Goal: Task Accomplishment & Management: Use online tool/utility

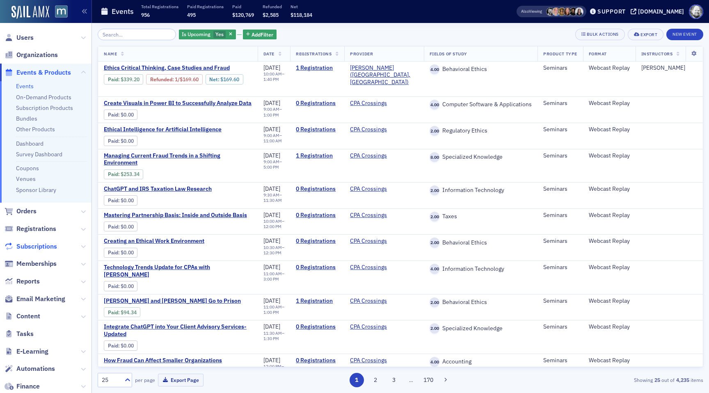
scroll to position [124, 0]
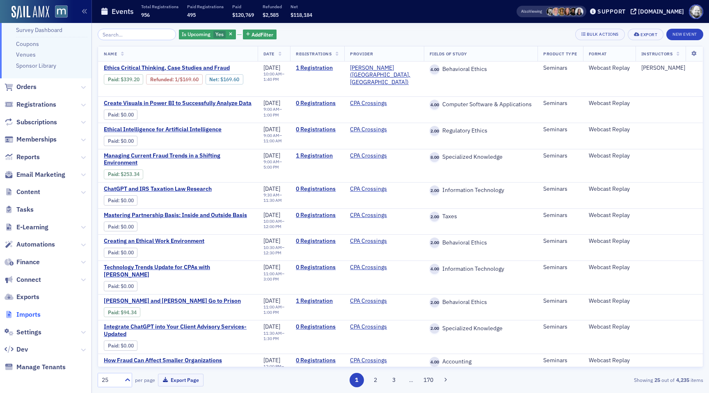
click at [34, 310] on span "Imports" at bounding box center [28, 314] width 24 height 9
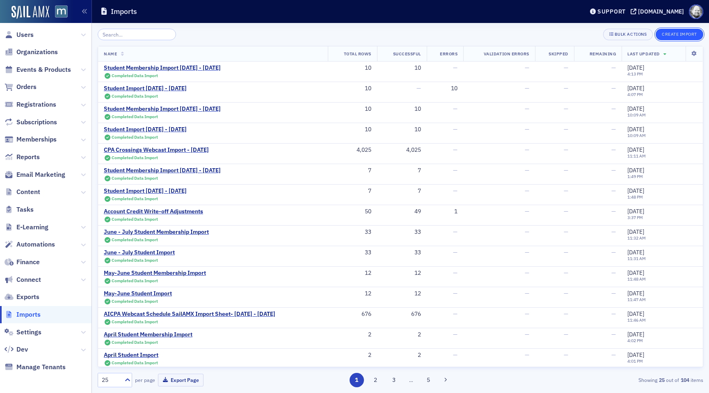
click at [665, 33] on button "Create Import" at bounding box center [679, 34] width 48 height 11
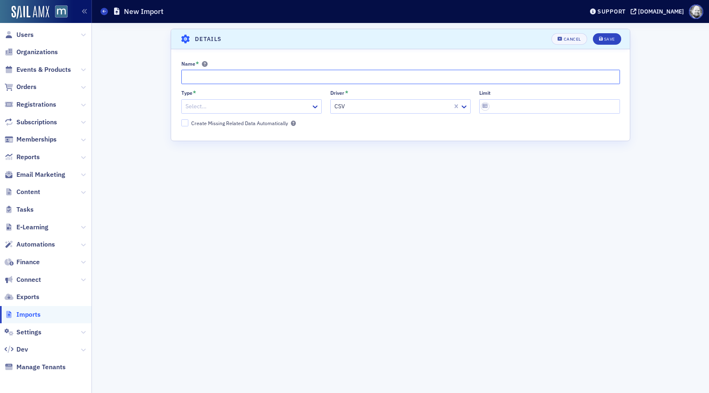
click at [293, 79] on input "Name *" at bounding box center [400, 77] width 438 height 14
paste input "Sept. 2025 - June 2026"
type input "AICPA Sept. 2025 - June 2026 Import"
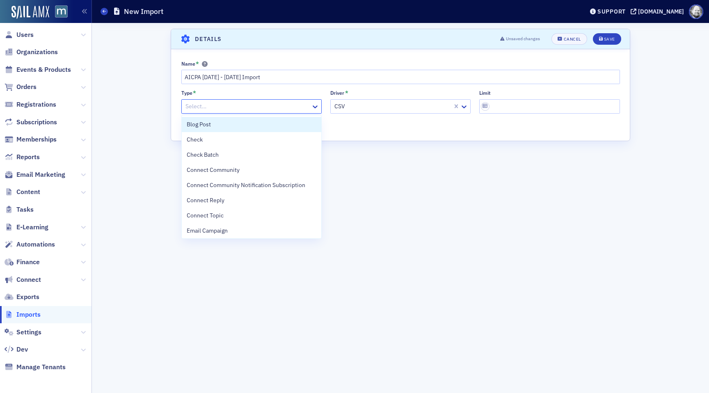
click at [275, 103] on div at bounding box center [247, 106] width 125 height 10
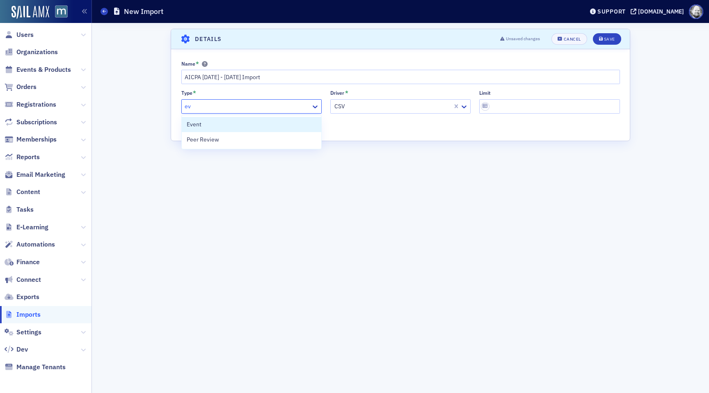
type input "eve"
click at [249, 123] on div "Event" at bounding box center [252, 124] width 130 height 9
click at [596, 42] on button "Save" at bounding box center [607, 38] width 28 height 11
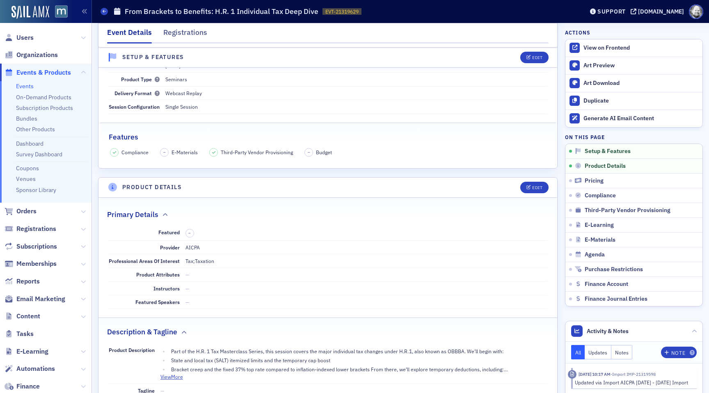
scroll to position [74, 0]
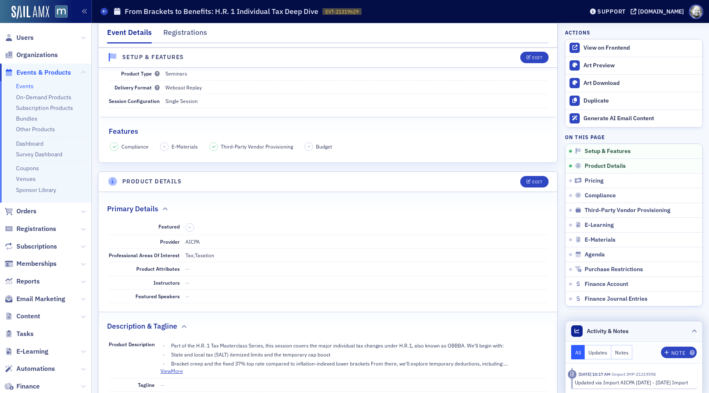
click at [691, 328] on div at bounding box center [693, 331] width 5 height 9
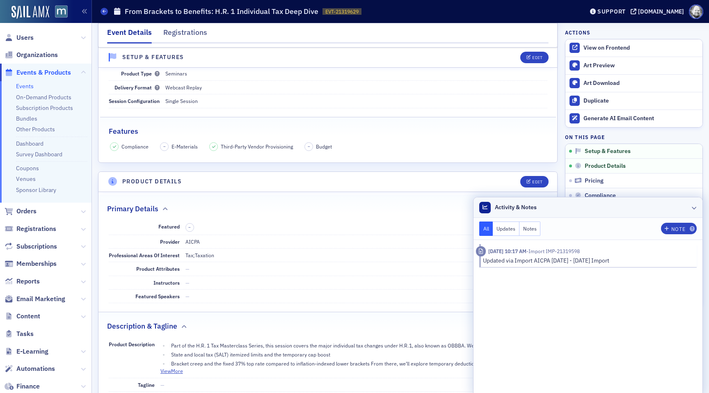
click at [694, 205] on icon at bounding box center [693, 207] width 5 height 5
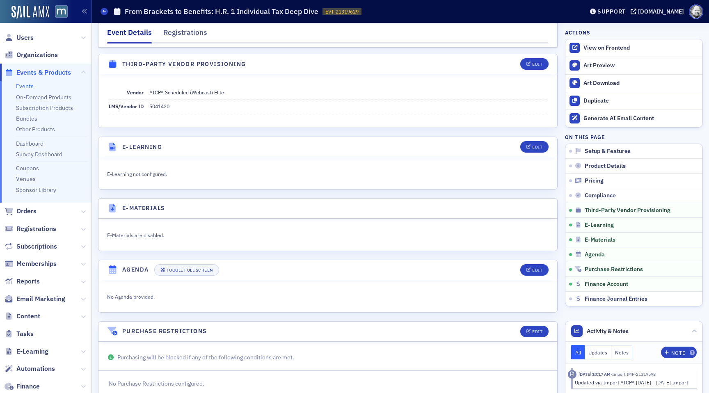
scroll to position [1102, 0]
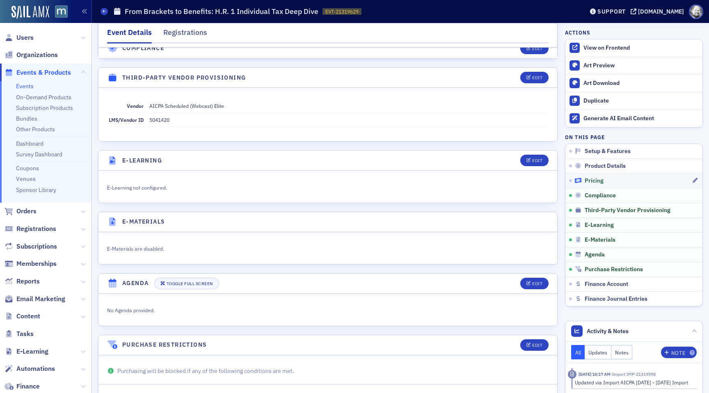
click at [597, 182] on span "Pricing" at bounding box center [593, 180] width 19 height 7
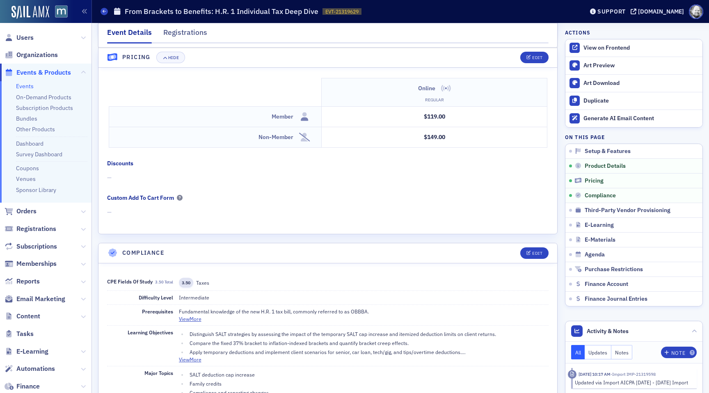
scroll to position [684, 0]
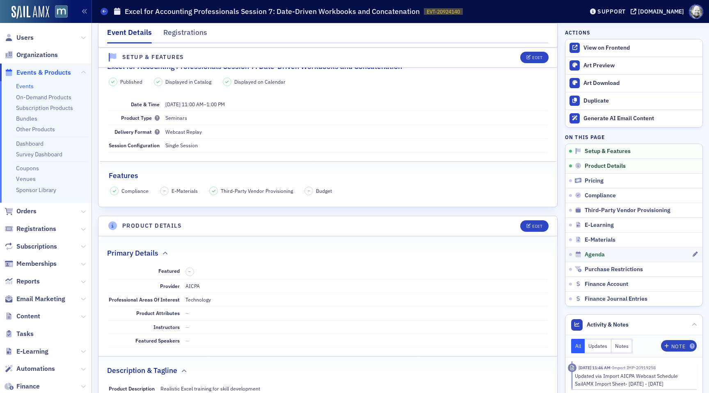
scroll to position [32, 0]
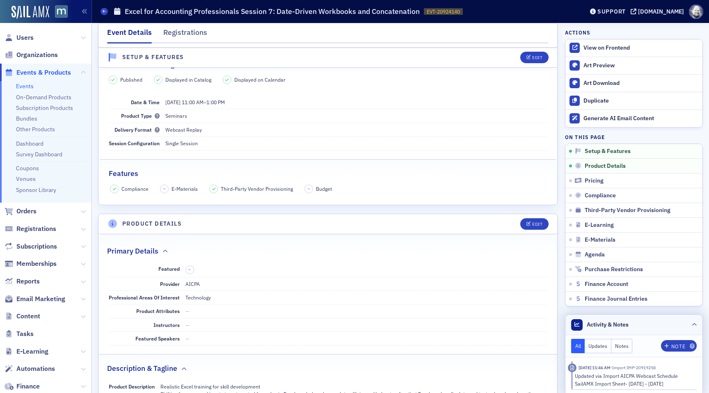
click at [697, 324] on header "Activity & Notes" at bounding box center [633, 325] width 137 height 21
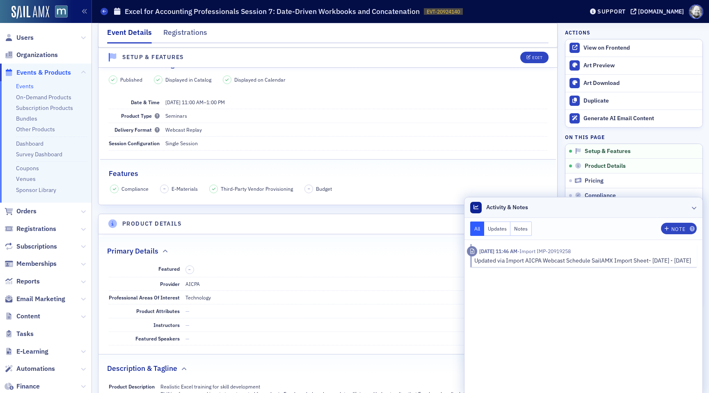
click at [694, 210] on icon at bounding box center [693, 207] width 5 height 5
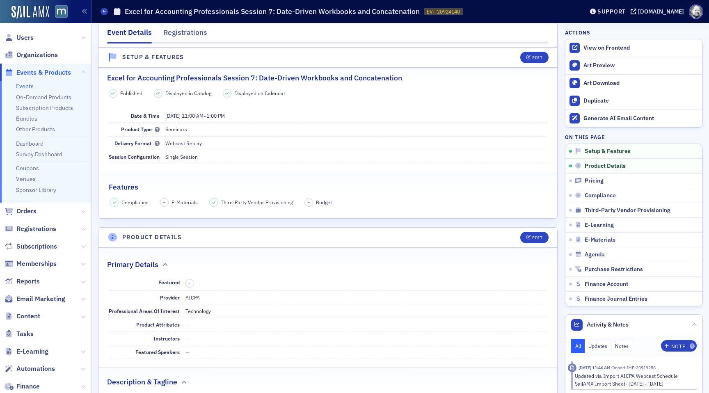
scroll to position [22, 0]
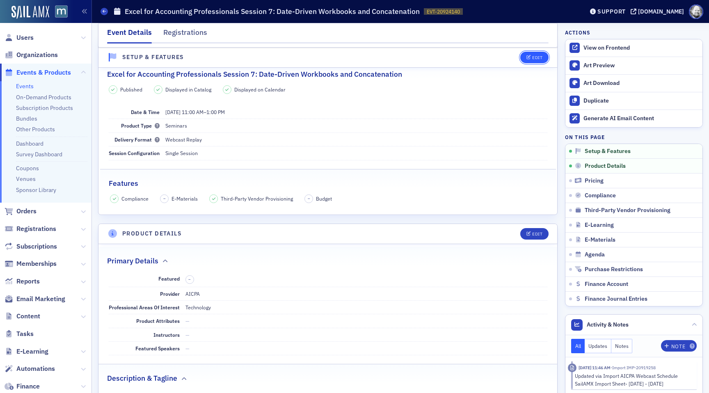
click at [536, 60] on button "Edit" at bounding box center [534, 57] width 28 height 11
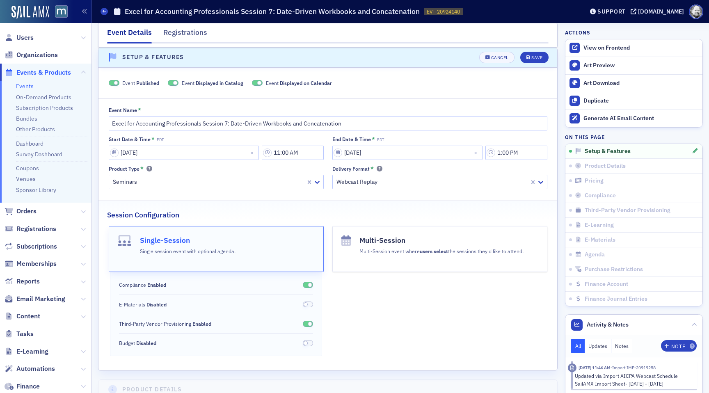
scroll to position [11, 0]
click at [490, 57] on span "Cancel" at bounding box center [496, 58] width 23 height 5
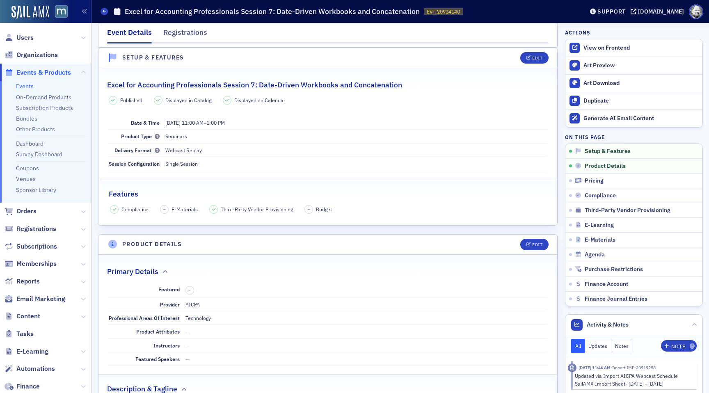
scroll to position [0, 0]
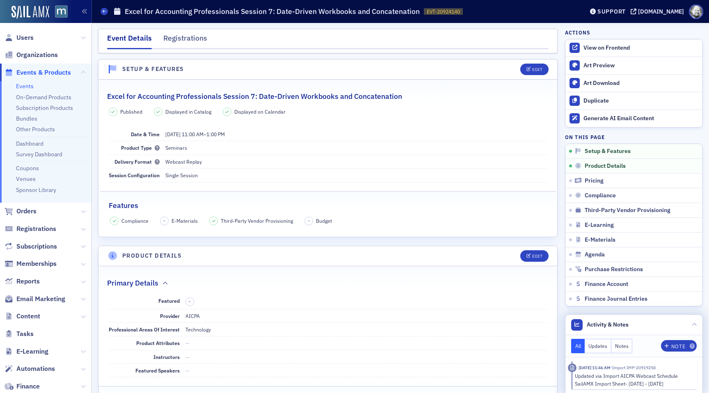
drag, startPoint x: 575, startPoint y: 383, endPoint x: 683, endPoint y: 383, distance: 107.4
click at [684, 383] on div "Updated via Import AICPA Webcast Schedule SailAMX Import Sheet- May 2025 - June…" at bounding box center [633, 379] width 116 height 15
copy div "SailAMX Import Sheet- May 2025 - June 2026"
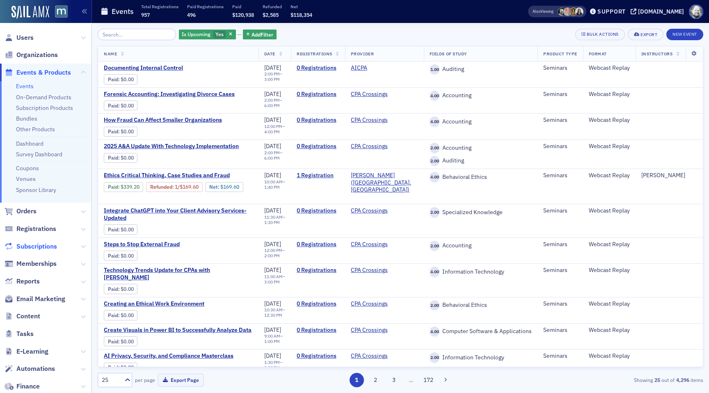
click at [38, 245] on span "Subscriptions" at bounding box center [36, 246] width 41 height 9
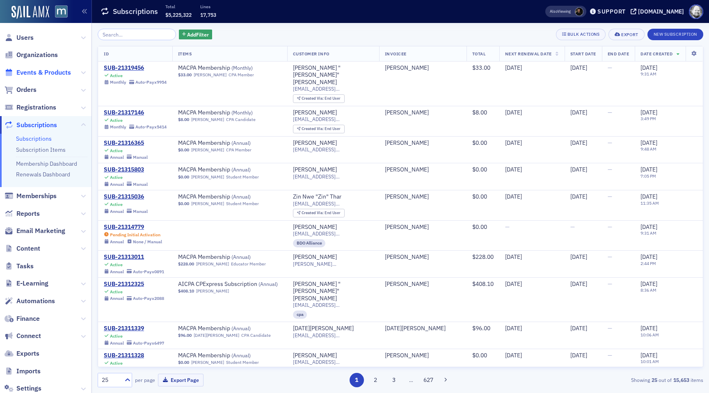
click at [36, 75] on span "Events & Products" at bounding box center [43, 72] width 55 height 9
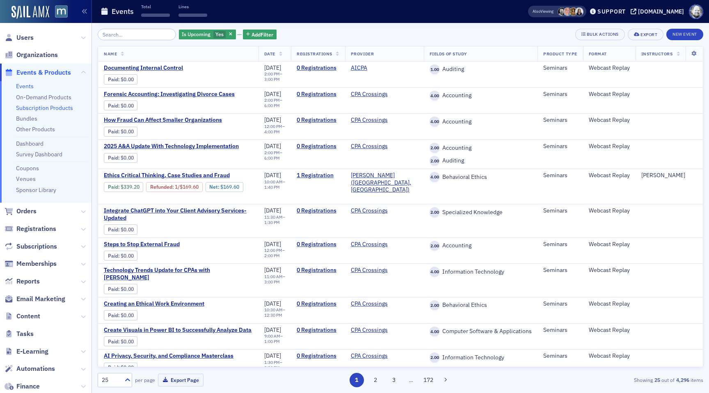
click at [42, 109] on link "Subscription Products" at bounding box center [44, 107] width 57 height 7
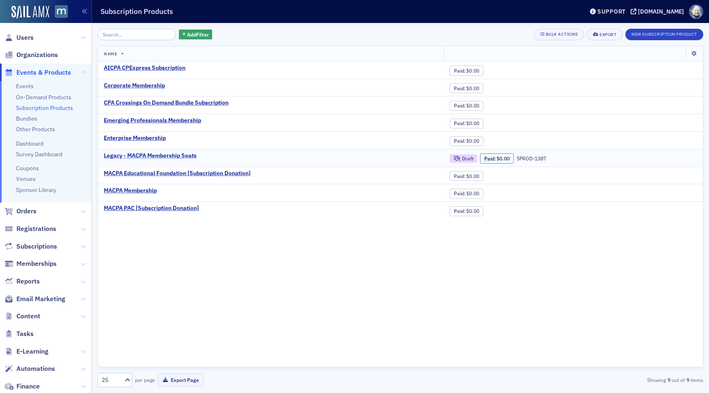
click at [129, 154] on div "Legacy - MACPA Membership Seats" at bounding box center [150, 155] width 93 height 7
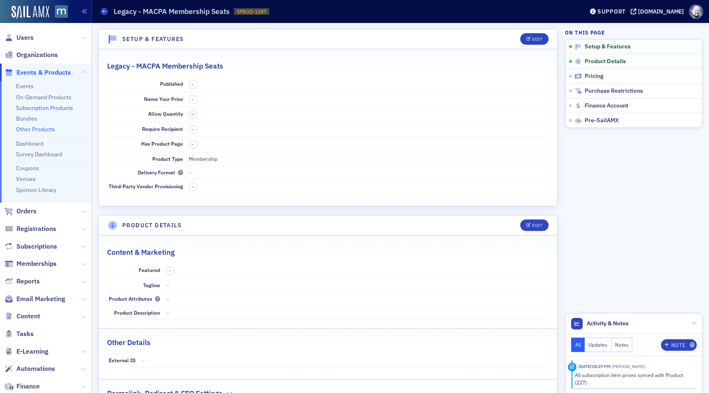
click at [35, 128] on link "Other Products" at bounding box center [35, 128] width 39 height 7
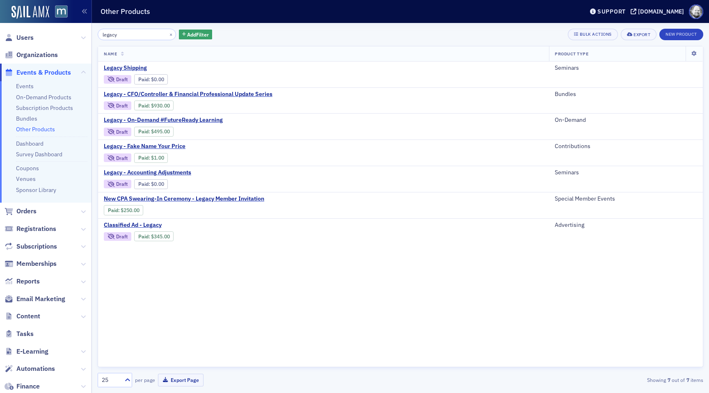
type input "legacy"
click at [17, 81] on ul "Events On-Demand Products Subscription Products Bundles Other Products Dashboar…" at bounding box center [45, 141] width 91 height 121
click at [21, 84] on link "Events" at bounding box center [25, 85] width 18 height 7
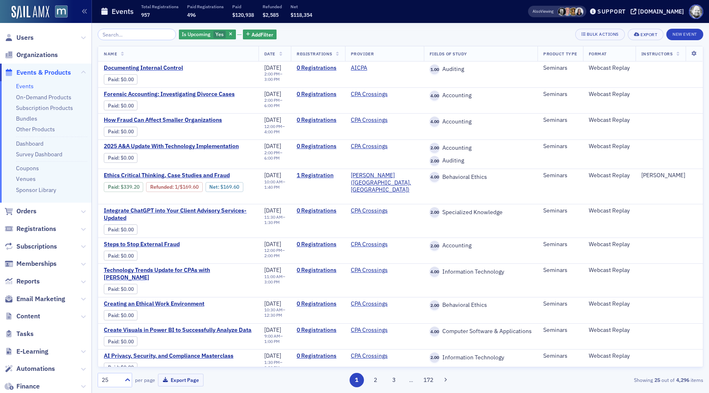
click at [566, 12] on span at bounding box center [561, 11] width 9 height 9
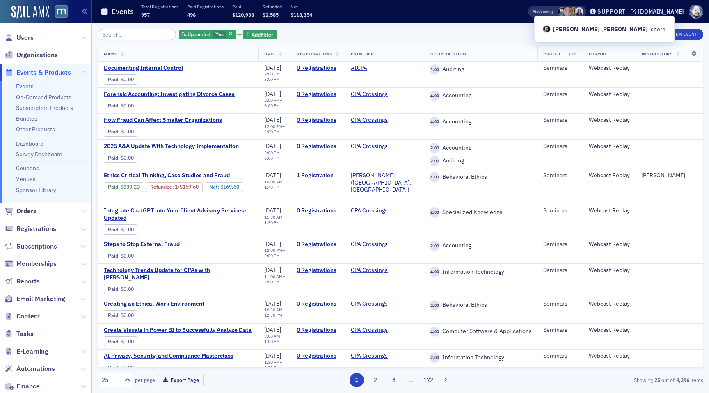
click at [583, 12] on span at bounding box center [579, 11] width 9 height 9
click at [374, 36] on div "Is Upcoming Yes Add Filter Bulk Actions Export New Event" at bounding box center [400, 34] width 605 height 11
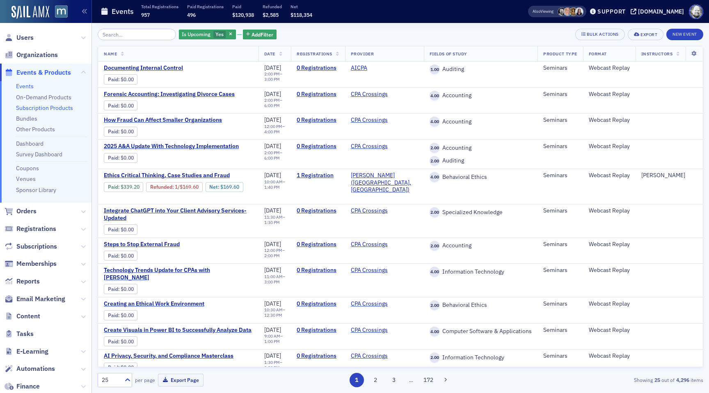
click at [36, 106] on link "Subscription Products" at bounding box center [44, 107] width 57 height 7
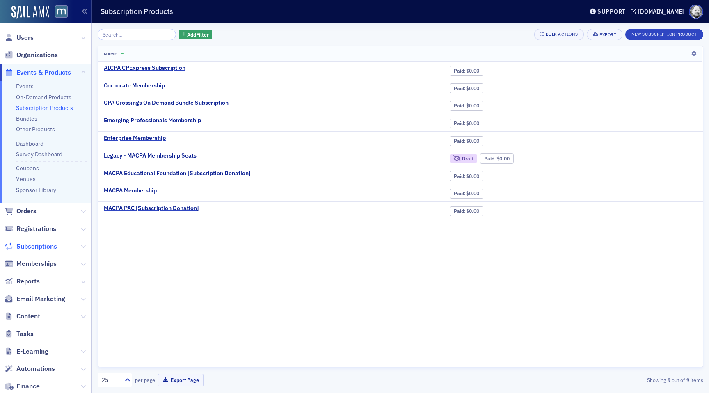
click at [34, 249] on span "Subscriptions" at bounding box center [36, 246] width 41 height 9
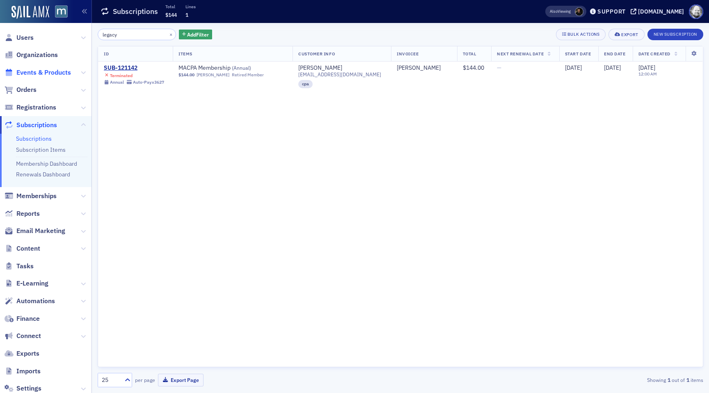
type input "legacy"
click at [37, 75] on span "Events & Products" at bounding box center [43, 72] width 55 height 9
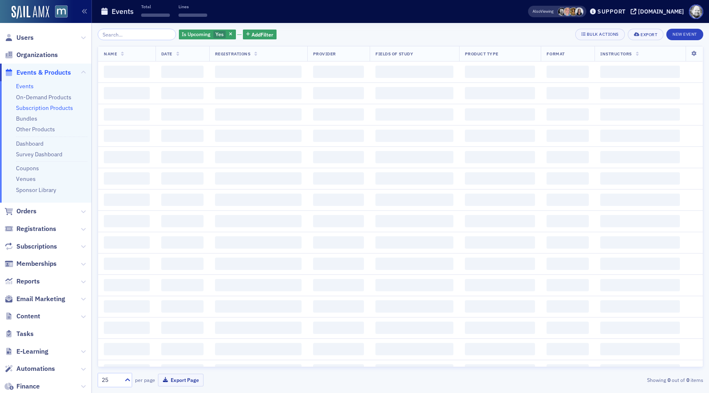
click at [52, 109] on link "Subscription Products" at bounding box center [44, 107] width 57 height 7
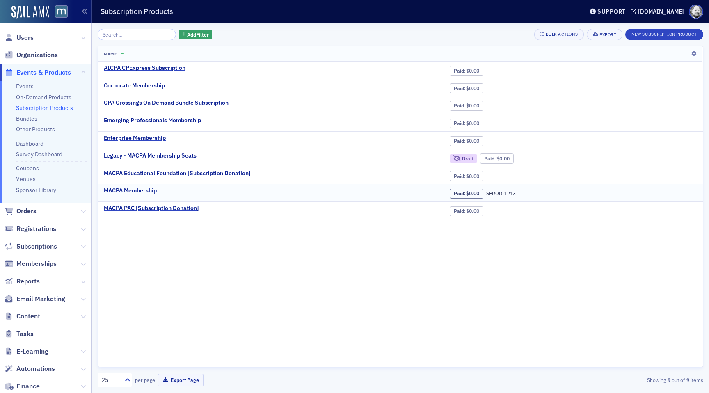
click at [128, 191] on div "MACPA Membership" at bounding box center [130, 190] width 53 height 7
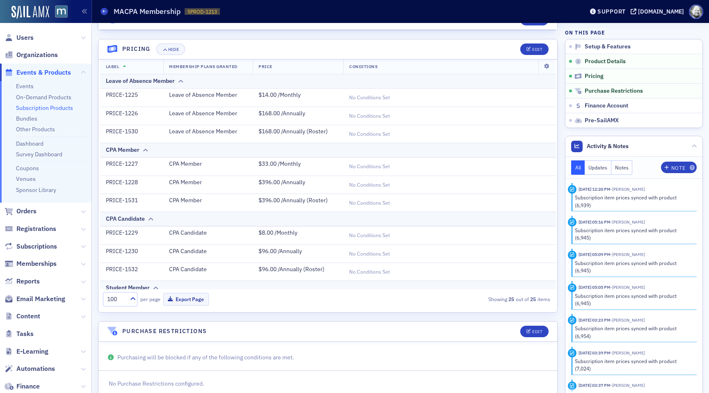
scroll to position [372, 0]
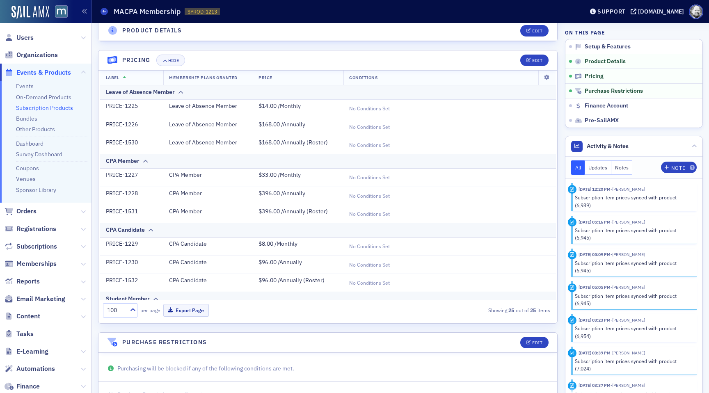
click at [54, 107] on link "Subscription Products" at bounding box center [44, 107] width 57 height 7
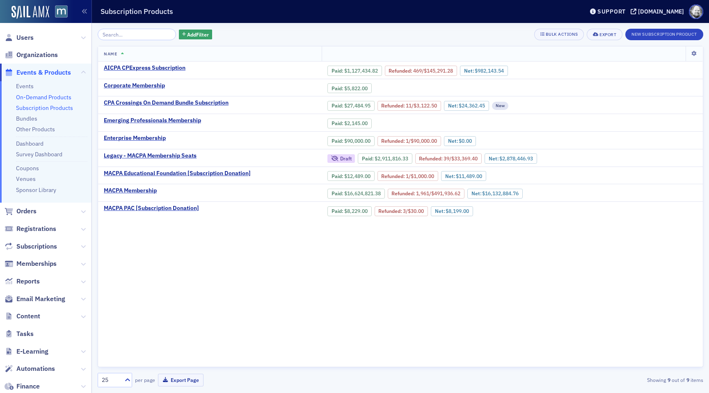
click at [41, 97] on link "On-Demand Products" at bounding box center [43, 96] width 55 height 7
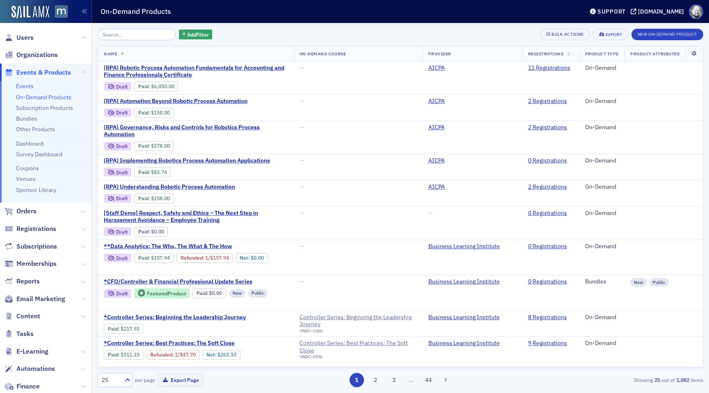
click at [27, 86] on link "Events" at bounding box center [25, 85] width 18 height 7
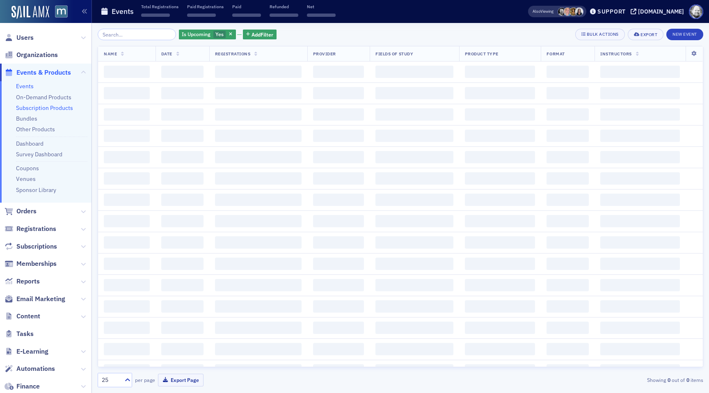
click at [30, 107] on link "Subscription Products" at bounding box center [44, 107] width 57 height 7
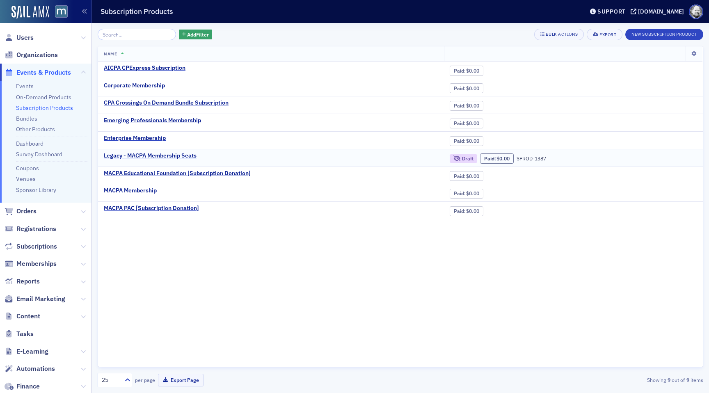
click at [132, 155] on div "Legacy - MACPA Membership Seats" at bounding box center [150, 155] width 93 height 7
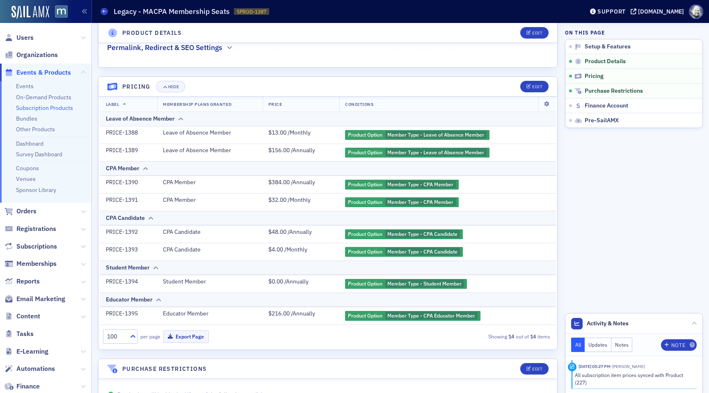
scroll to position [346, 0]
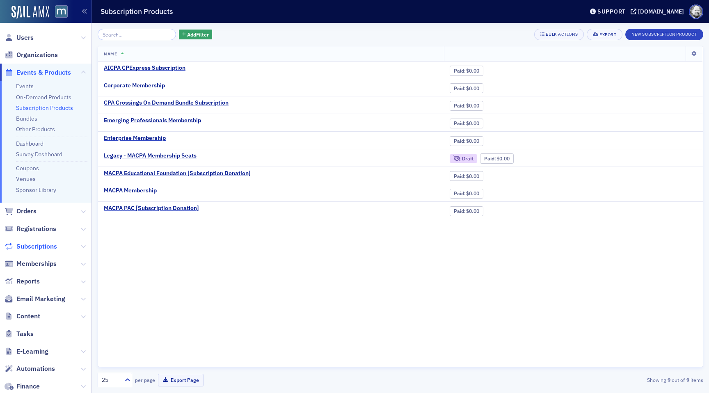
click at [42, 247] on span "Subscriptions" at bounding box center [36, 246] width 41 height 9
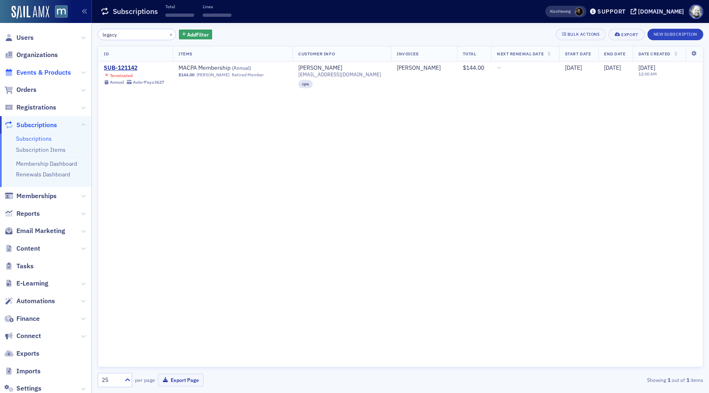
click at [44, 75] on span "Events & Products" at bounding box center [43, 72] width 55 height 9
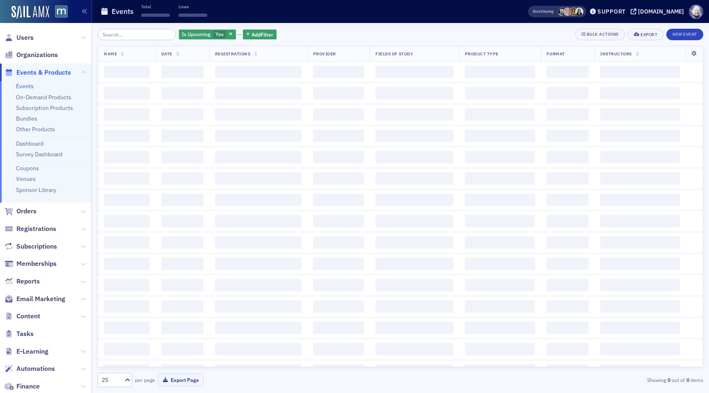
click at [42, 103] on ul "Events On-Demand Products Subscription Products Bundles Other Products Dashboar…" at bounding box center [45, 141] width 91 height 121
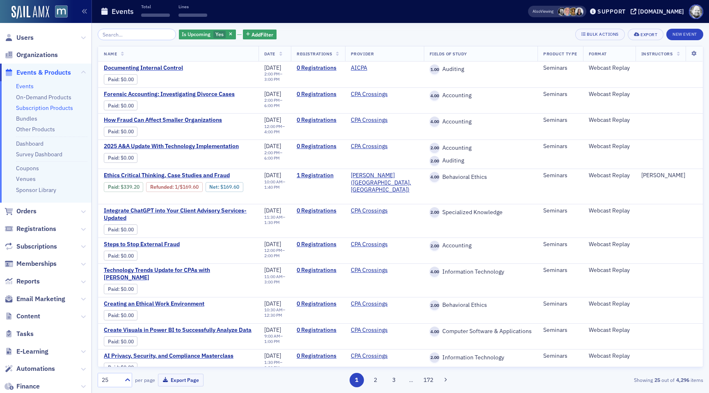
click at [42, 107] on link "Subscription Products" at bounding box center [44, 107] width 57 height 7
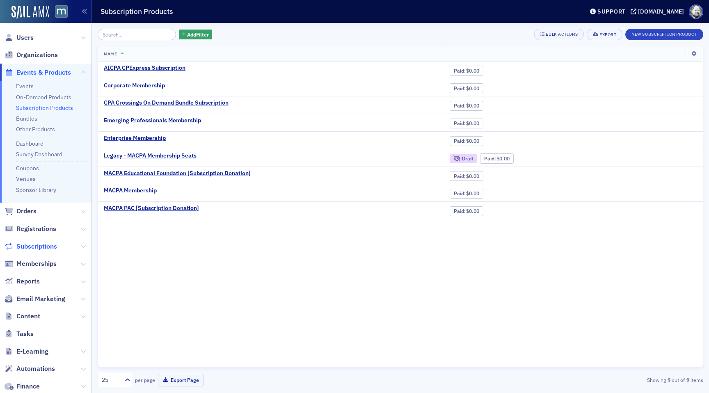
click at [41, 246] on span "Subscriptions" at bounding box center [36, 246] width 41 height 9
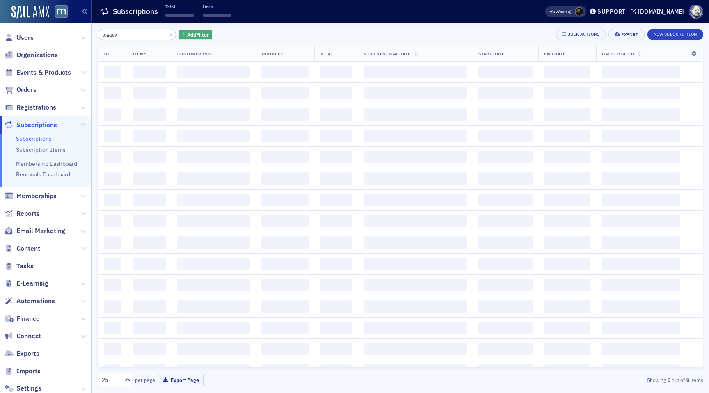
click at [194, 34] on span "Add Filter" at bounding box center [198, 34] width 22 height 7
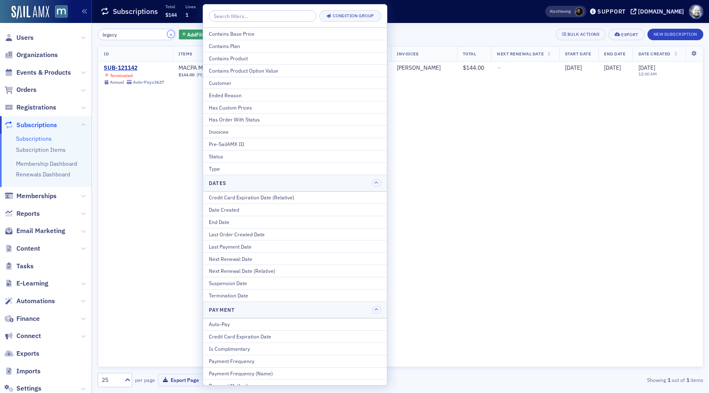
click at [167, 32] on button "×" at bounding box center [170, 33] width 7 height 7
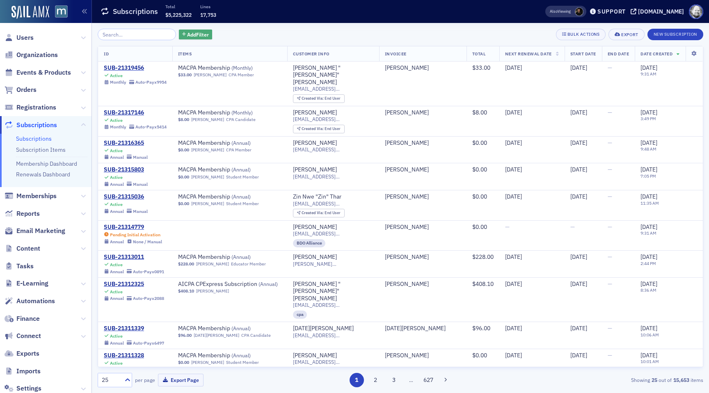
click at [187, 32] on span "Add Filter" at bounding box center [198, 34] width 22 height 7
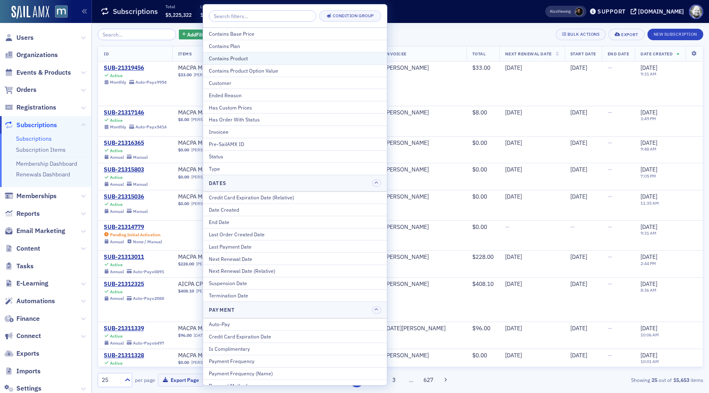
click at [214, 60] on div "Contains Product" at bounding box center [295, 58] width 172 height 7
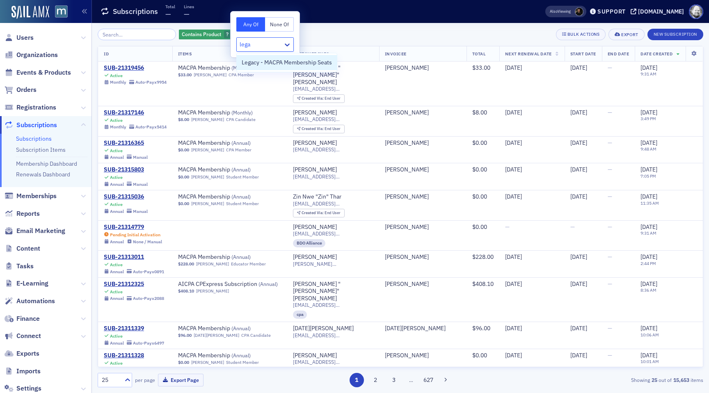
type input "legac"
click at [257, 65] on span "Legacy - MACPA Membership Seats" at bounding box center [287, 62] width 90 height 9
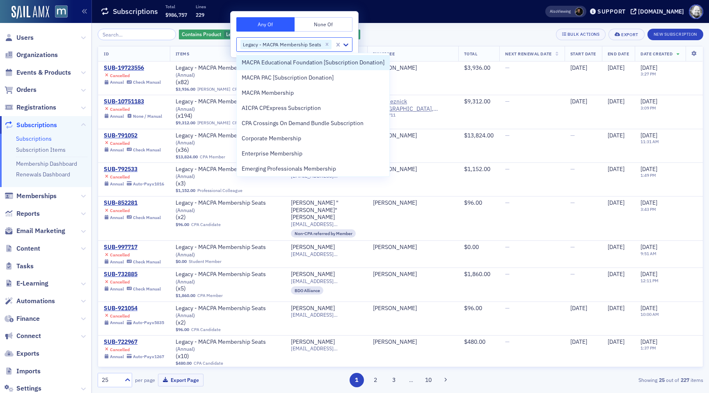
click at [401, 29] on div "Contains Product Legacy - MACPA Membership Seats Add Filter Bulk Actions Export…" at bounding box center [400, 34] width 605 height 11
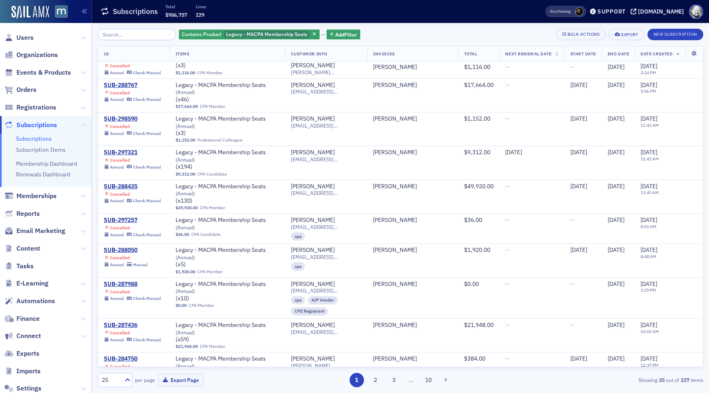
scroll to position [509, 0]
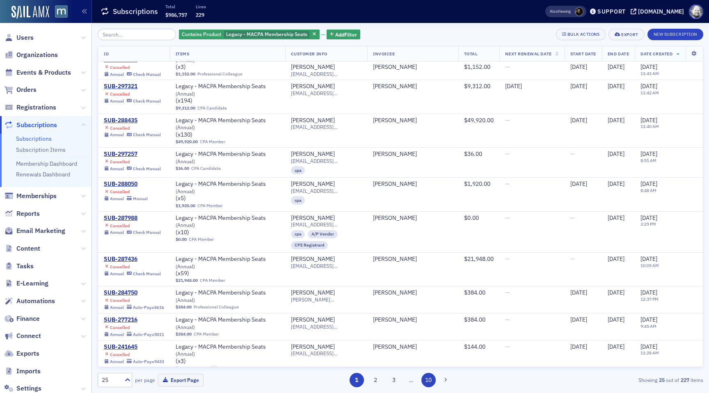
click at [432, 381] on button "10" at bounding box center [428, 380] width 14 height 14
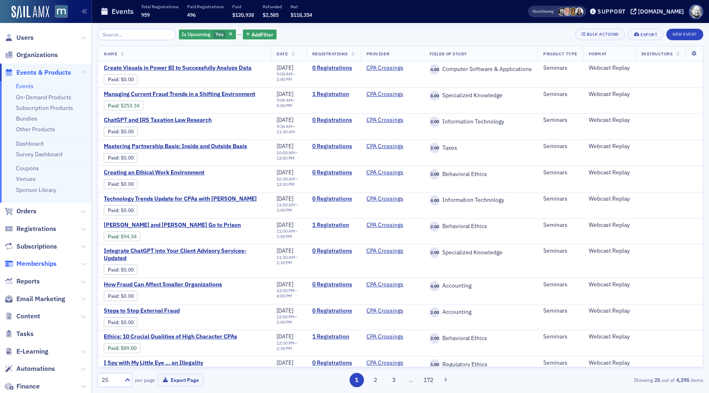
click at [43, 263] on span "Memberships" at bounding box center [36, 263] width 40 height 9
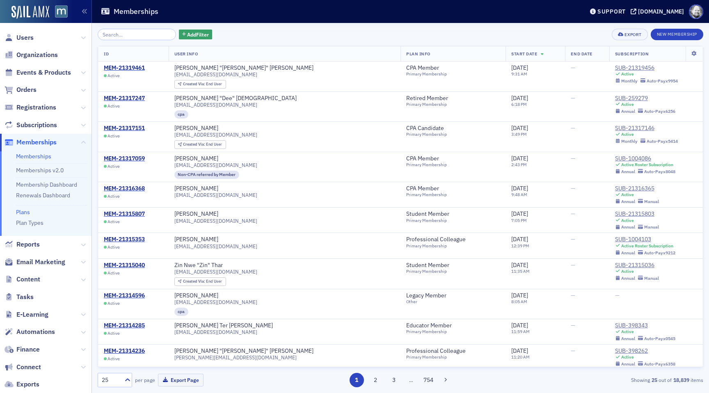
click at [23, 210] on link "Plans" at bounding box center [23, 211] width 14 height 7
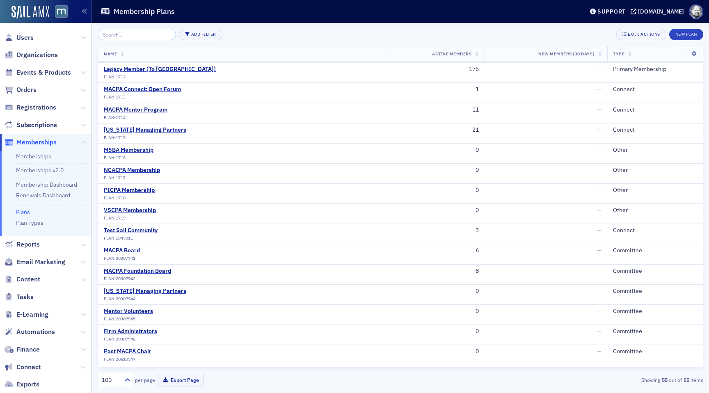
scroll to position [735, 0]
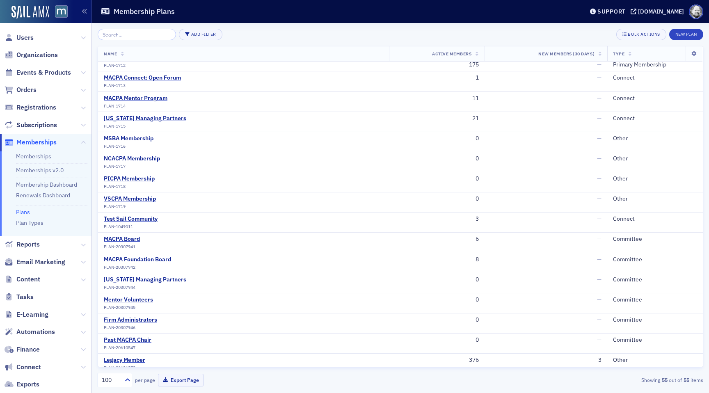
click at [118, 36] on input "search" at bounding box center [137, 34] width 78 height 11
type input "e"
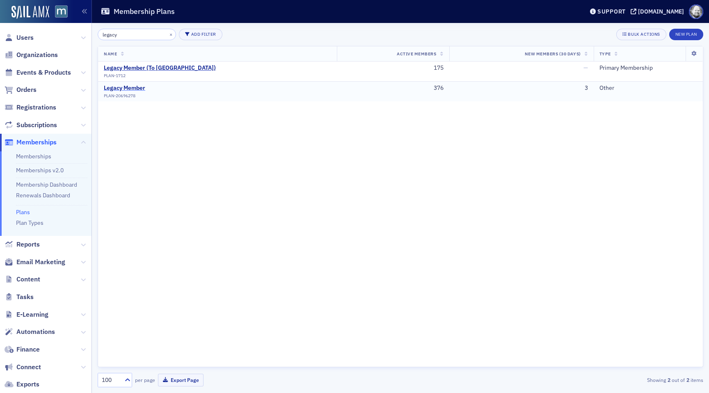
type input "legacy"
click at [130, 90] on div "Legacy Member" at bounding box center [124, 87] width 41 height 7
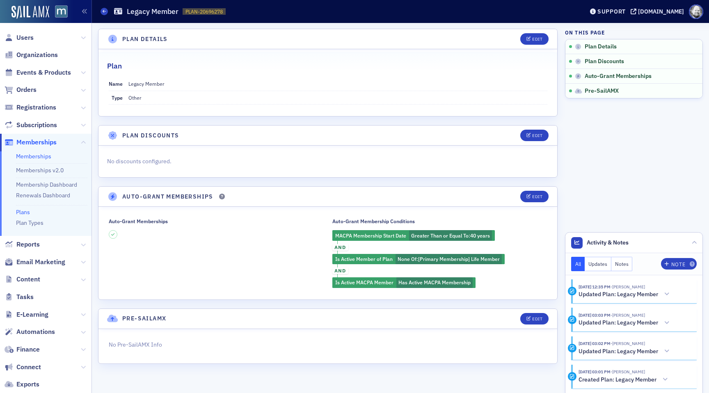
click at [27, 158] on link "Memberships" at bounding box center [33, 156] width 35 height 7
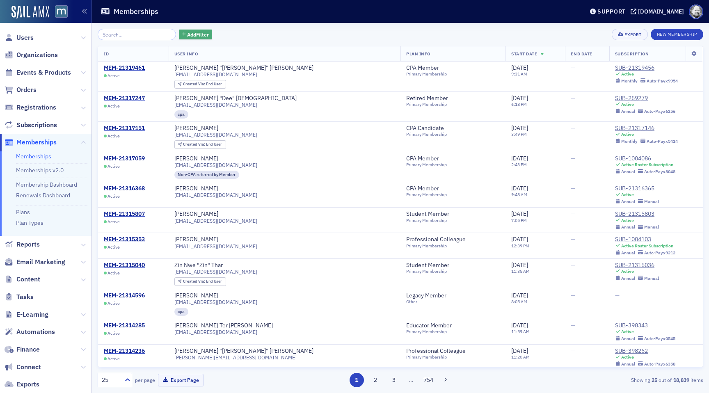
click at [194, 38] on span "Add Filter" at bounding box center [198, 34] width 22 height 7
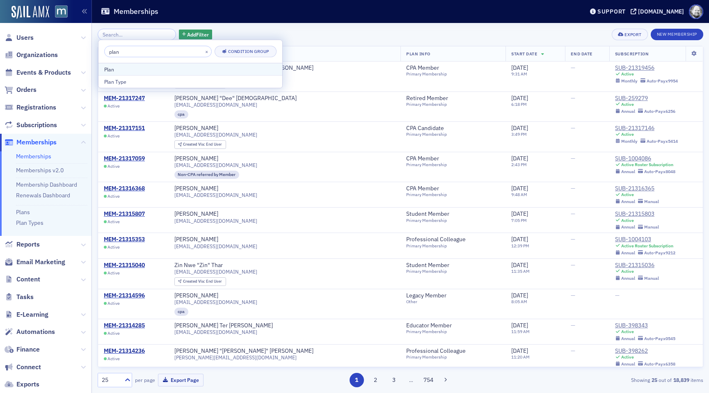
type input "plan"
click at [141, 69] on div "Plan" at bounding box center [190, 69] width 172 height 7
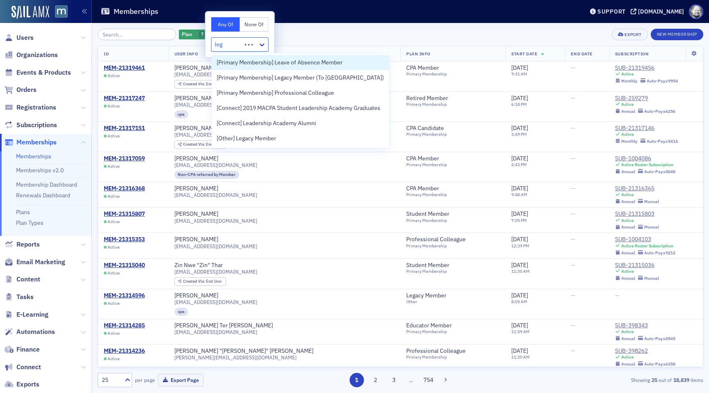
type input "lega"
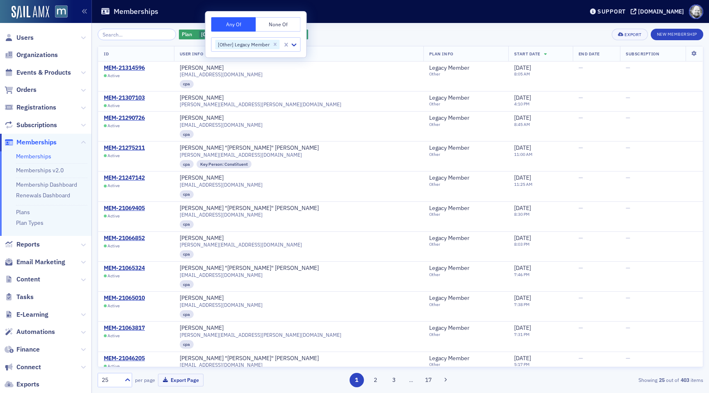
click at [344, 25] on div "Plan [Other] Legacy Member Add Filter Export New Membership ID User Info Plan I…" at bounding box center [400, 208] width 605 height 370
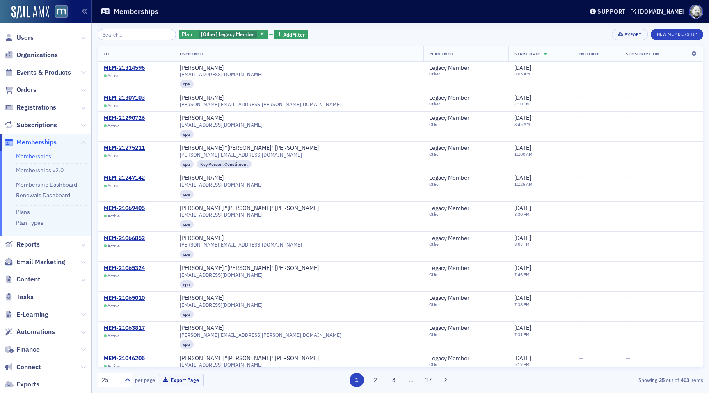
click at [353, 23] on div "Plan [Other] Legacy Member Add Filter Export New Membership ID User Info Plan I…" at bounding box center [400, 208] width 605 height 370
click at [20, 214] on link "Plans" at bounding box center [23, 211] width 14 height 7
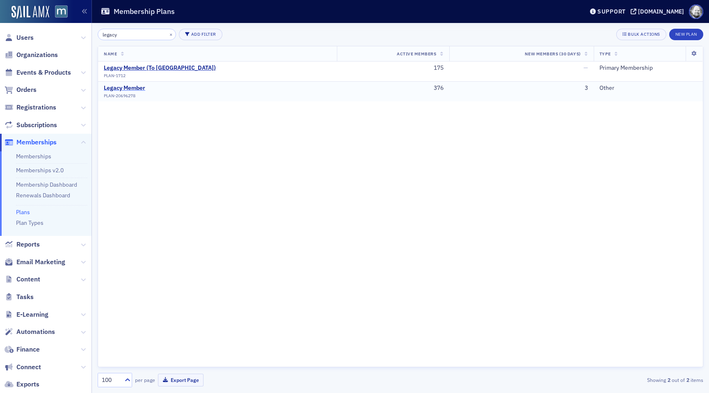
click at [130, 85] on div "Legacy Member" at bounding box center [124, 87] width 41 height 7
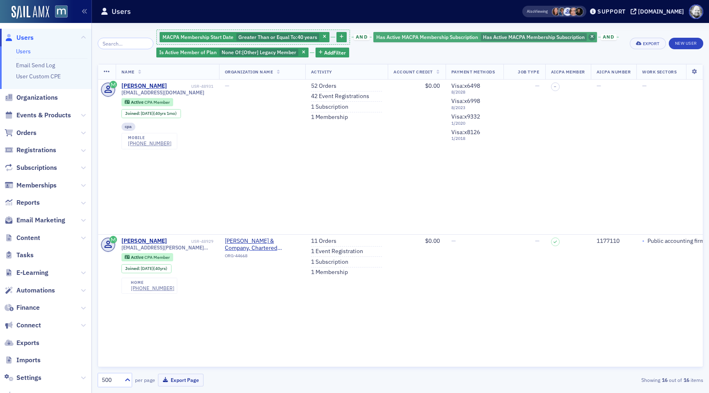
click at [588, 34] on span "button" at bounding box center [591, 37] width 7 height 7
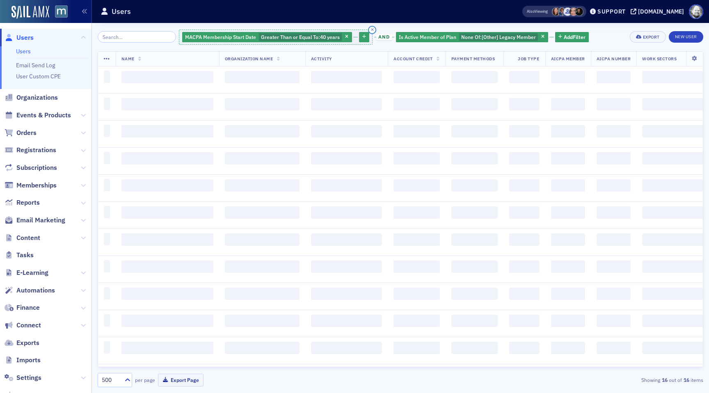
click at [371, 28] on icon "button" at bounding box center [372, 30] width 3 height 4
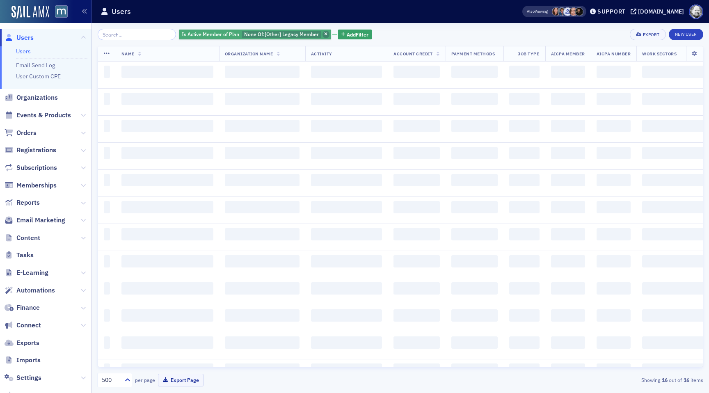
click at [322, 34] on span "button" at bounding box center [325, 34] width 7 height 7
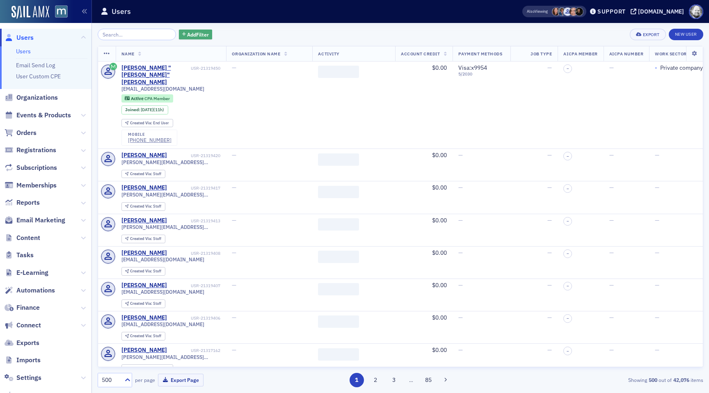
click at [187, 33] on span "Add Filter" at bounding box center [198, 34] width 22 height 7
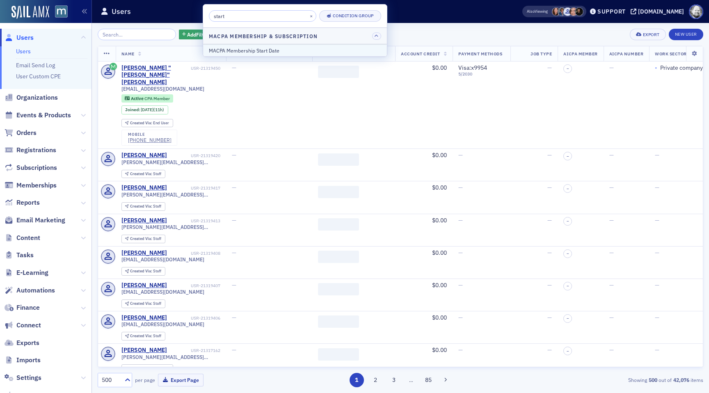
type input "start"
click at [239, 52] on div "MACPA Membership Start Date" at bounding box center [295, 50] width 172 height 7
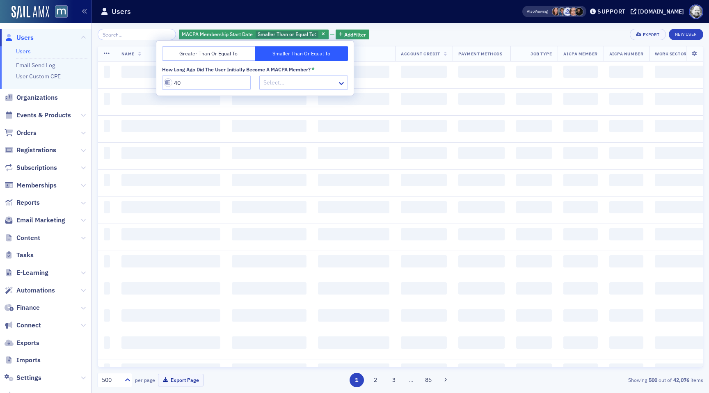
type input "40"
click at [291, 84] on div at bounding box center [299, 83] width 74 height 10
type input "year"
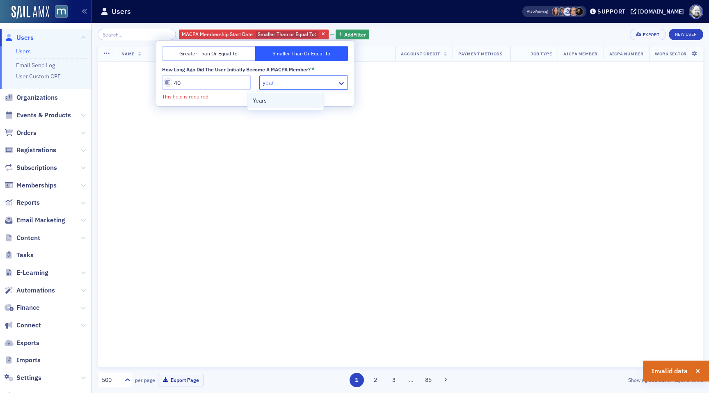
click at [278, 96] on div "Years" at bounding box center [286, 100] width 66 height 9
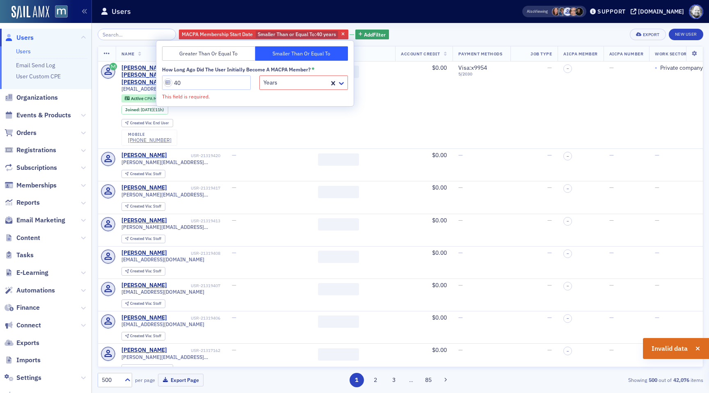
click at [220, 56] on button "Greater Than or Equal To" at bounding box center [208, 53] width 93 height 14
click at [364, 31] on span "Add Filter" at bounding box center [375, 34] width 22 height 7
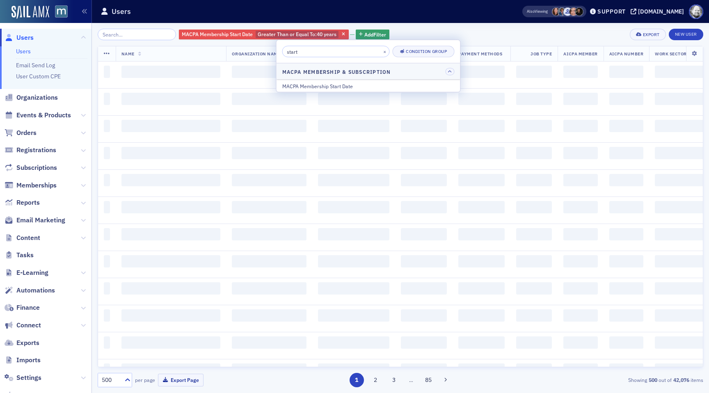
click at [258, 34] on span "Greater Than or Equal To :" at bounding box center [287, 34] width 59 height 7
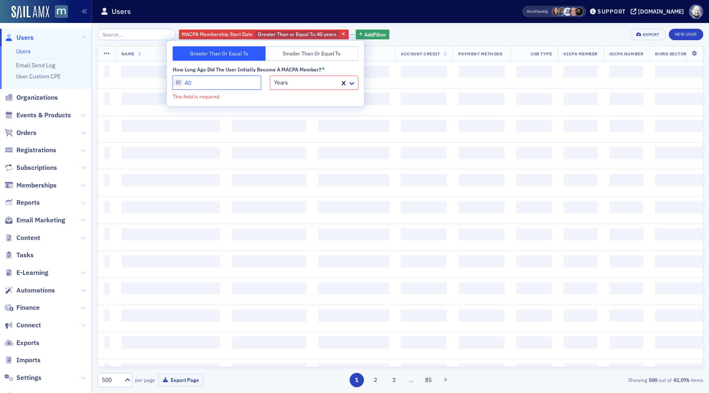
click at [208, 81] on input "40" at bounding box center [217, 82] width 89 height 14
click at [198, 84] on input "40" at bounding box center [217, 82] width 89 height 14
type input "4"
type input "40"
click at [408, 31] on div "MACPA Membership Start Date Greater Than or Equal To : 40 years Add Filter Expo…" at bounding box center [400, 34] width 605 height 11
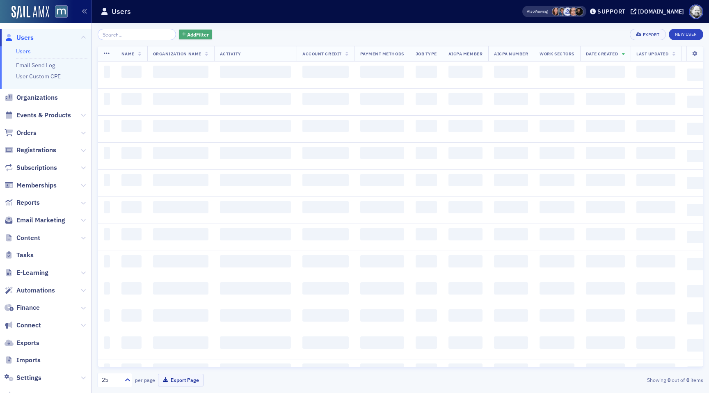
click at [193, 34] on span "Add Filter" at bounding box center [198, 34] width 22 height 7
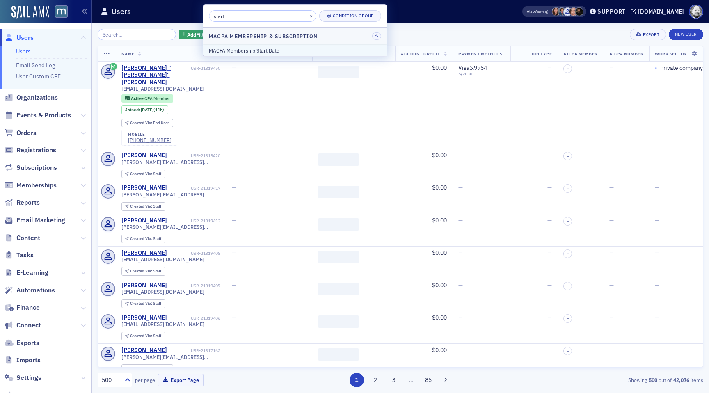
type input "start"
click at [242, 50] on div "MACPA Membership Start Date" at bounding box center [295, 50] width 172 height 7
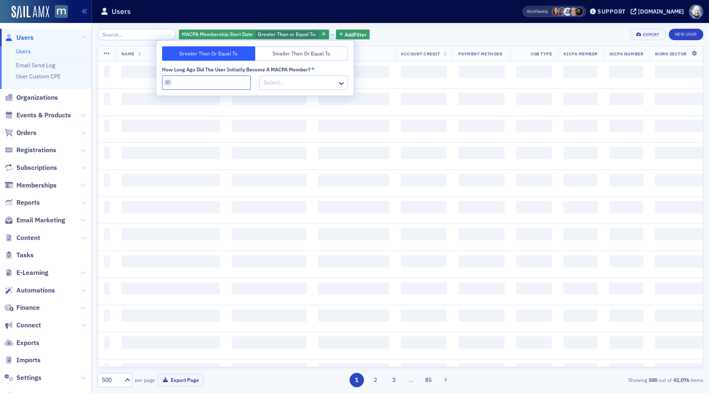
click at [214, 83] on input "How long ago did the user initially become a MACPA member? *" at bounding box center [206, 82] width 89 height 14
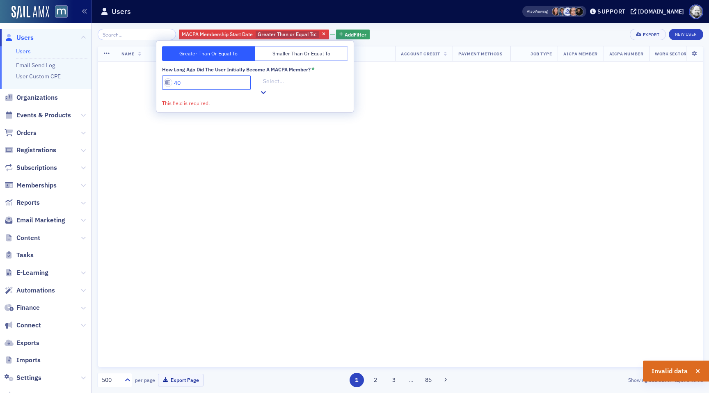
type input "40"
click at [282, 86] on div at bounding box center [304, 81] width 85 height 10
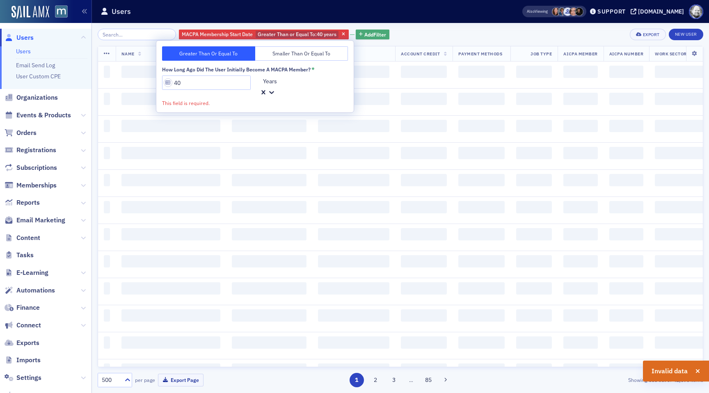
click at [367, 32] on span "Add Filter" at bounding box center [375, 34] width 22 height 7
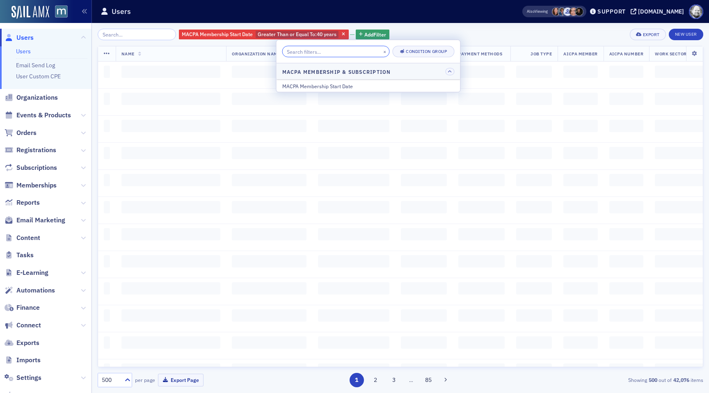
click at [286, 52] on div "× Condition Group" at bounding box center [368, 51] width 184 height 23
click at [280, 52] on span "Organization Name" at bounding box center [256, 54] width 48 height 6
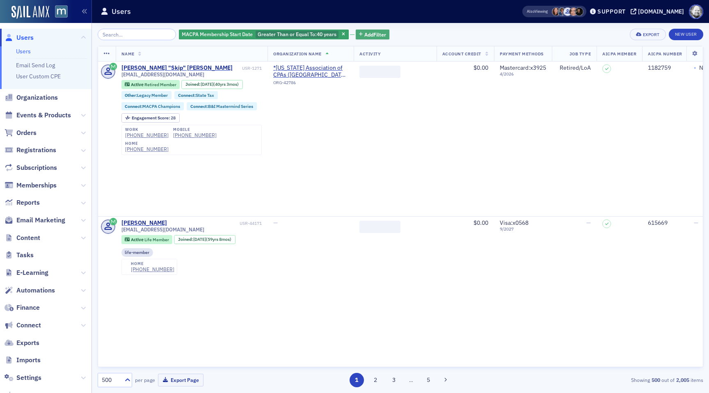
click at [364, 32] on span "Add Filter" at bounding box center [375, 34] width 22 height 7
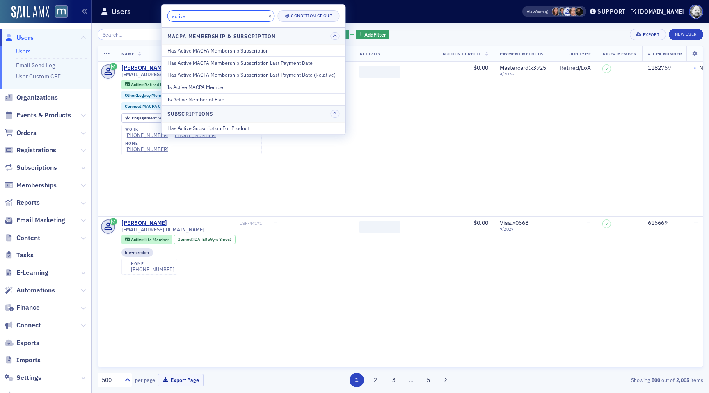
type input "active"
click at [226, 103] on div "Is Active Member of Plan" at bounding box center [253, 99] width 172 height 7
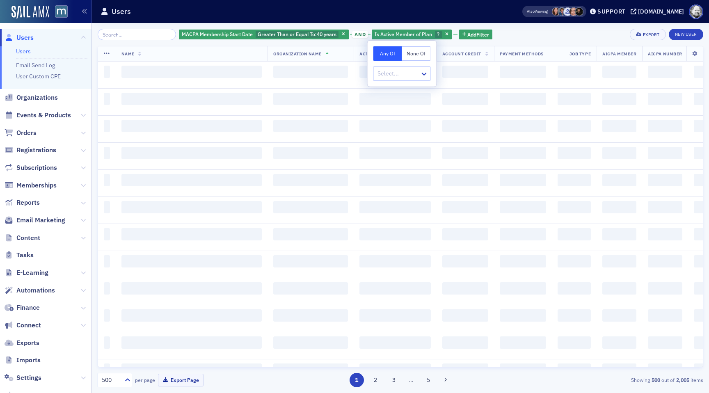
click at [409, 56] on button "None Of" at bounding box center [416, 53] width 29 height 14
click at [404, 74] on div at bounding box center [397, 73] width 43 height 10
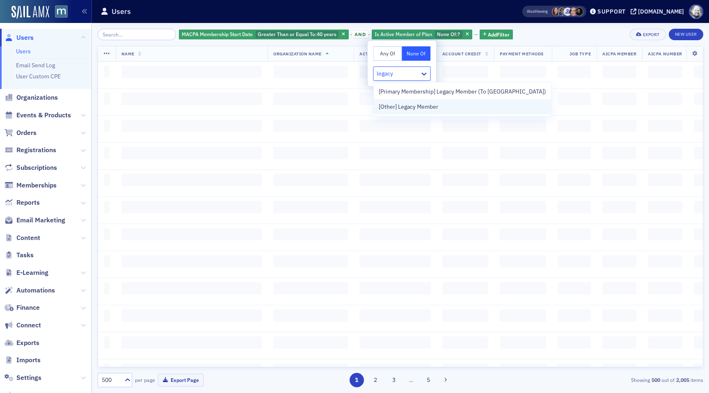
click at [423, 106] on span "[Other] Legacy Member" at bounding box center [408, 107] width 59 height 9
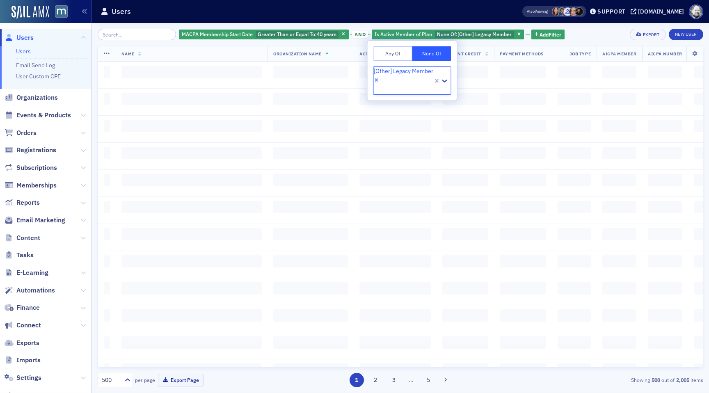
click at [581, 29] on div "MACPA Membership Start Date Greater Than or Equal To : 40 years and Is Active M…" at bounding box center [400, 208] width 605 height 370
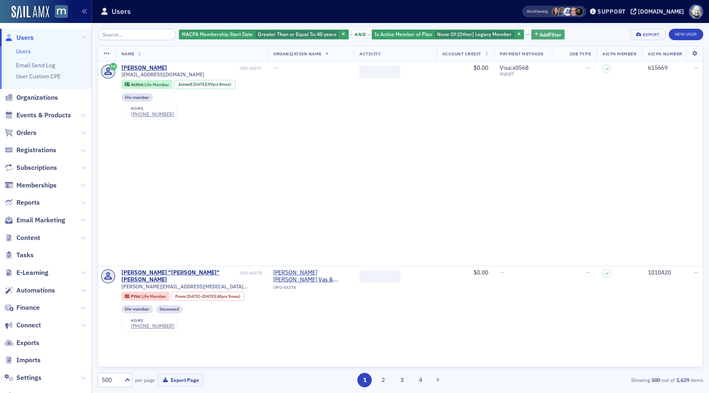
click at [539, 34] on span "Add Filter" at bounding box center [550, 34] width 22 height 7
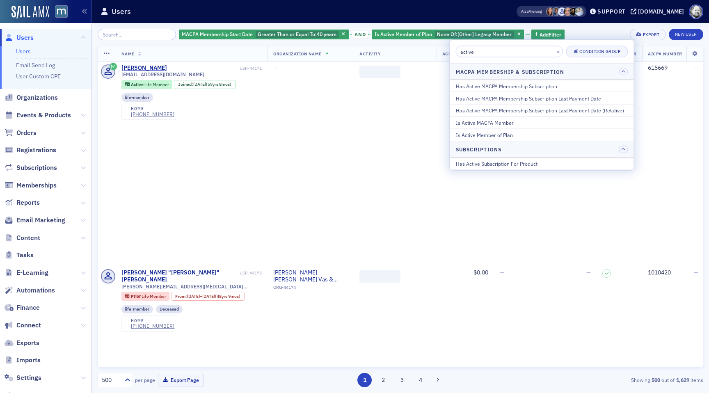
click at [481, 122] on div "Is Active MACPA Member" at bounding box center [542, 122] width 172 height 7
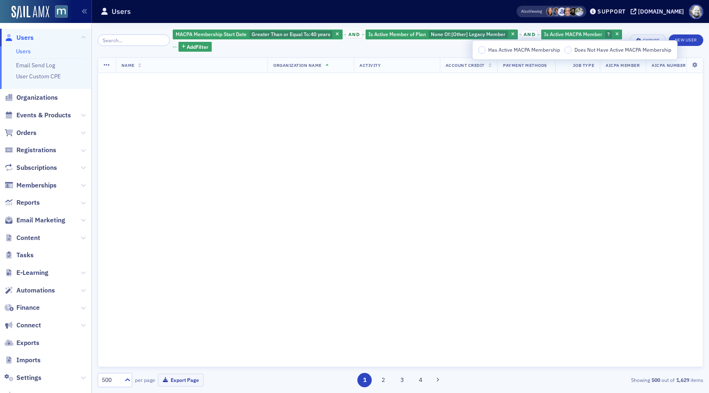
click at [512, 47] on span "Has Active MACPA Membership" at bounding box center [524, 49] width 72 height 7
click at [486, 47] on input "Has Active MACPA Membership" at bounding box center [481, 49] width 7 height 7
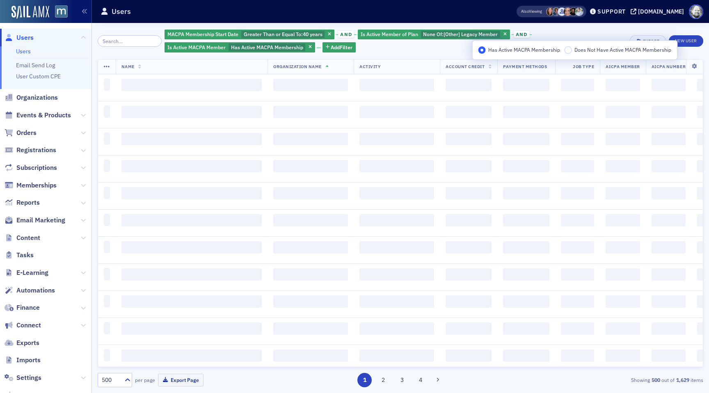
click at [467, 13] on div "Users" at bounding box center [295, 12] width 390 height 16
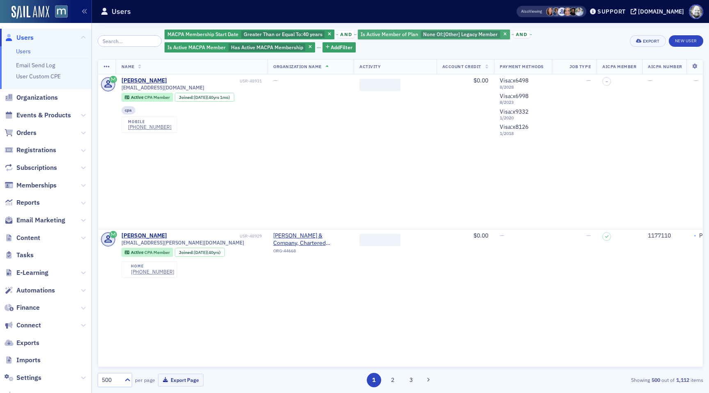
click at [462, 34] on span "[Other] Legacy Member" at bounding box center [470, 34] width 54 height 7
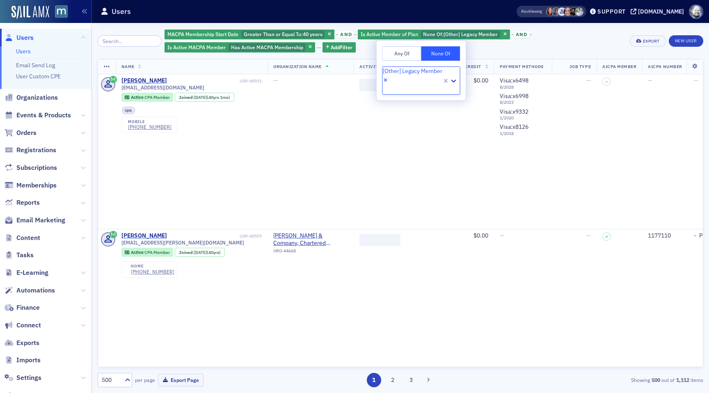
click at [384, 84] on div at bounding box center [383, 89] width 1 height 10
type input "prima"
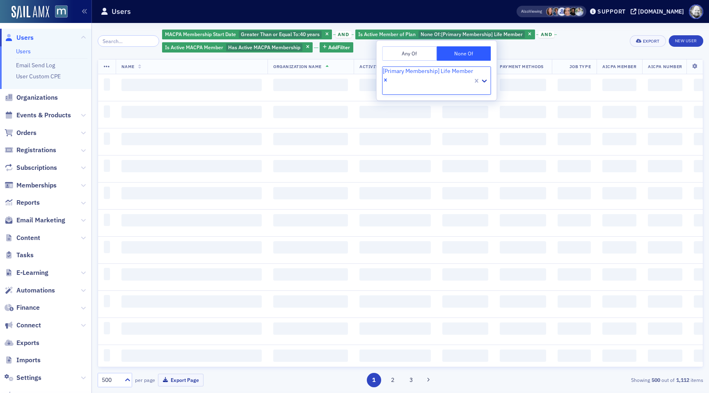
click at [581, 36] on div "MACPA Membership Start Date Greater Than or Equal To : 40 years and Is Active M…" at bounding box center [393, 41] width 462 height 25
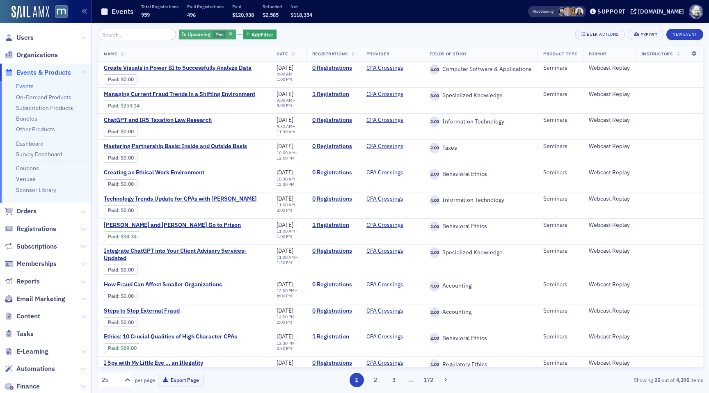
click at [220, 30] on div "Is Upcoming Yes" at bounding box center [207, 35] width 57 height 10
click at [229, 32] on icon "button" at bounding box center [230, 34] width 3 height 5
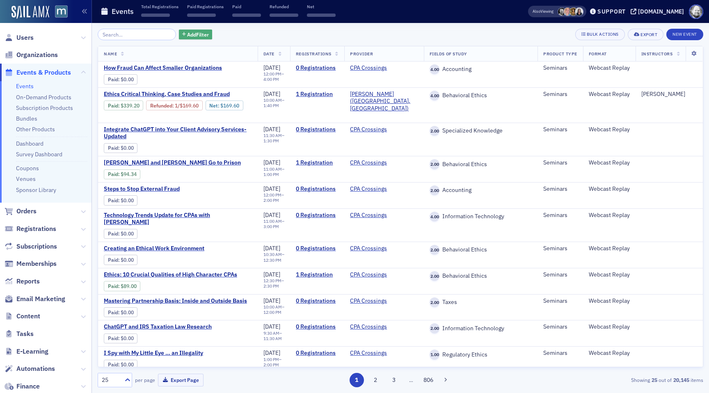
click at [192, 35] on span "Add Filter" at bounding box center [198, 34] width 22 height 7
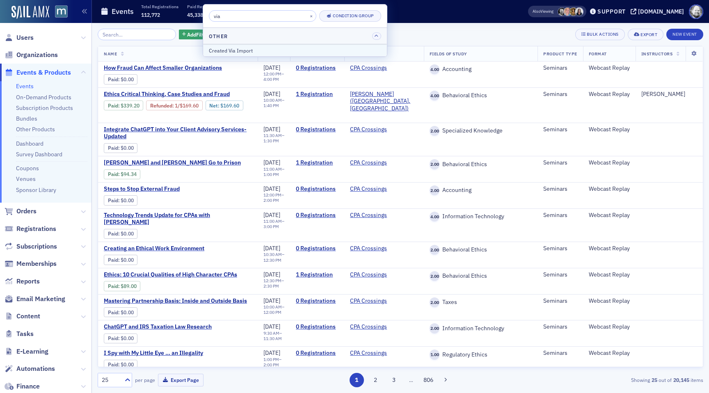
type input "via"
click at [235, 54] on div "Created Via Import" at bounding box center [295, 50] width 172 height 7
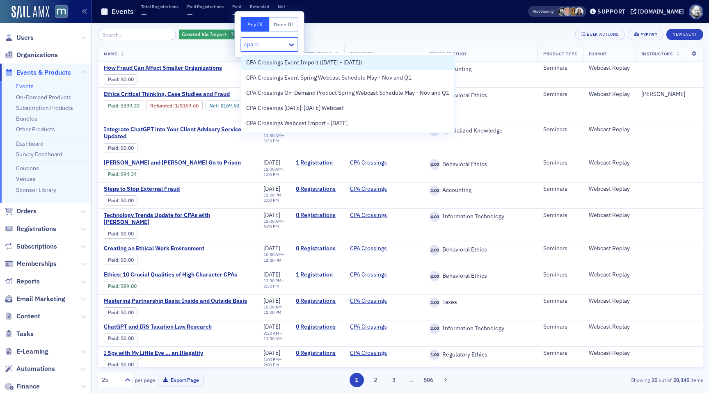
scroll to position [124, 0]
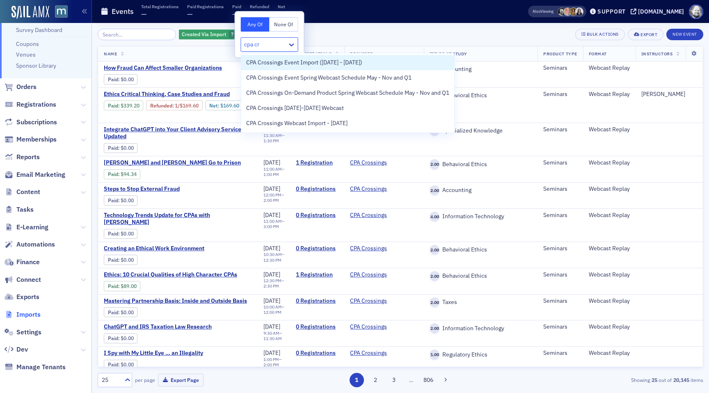
type input "cpa cr"
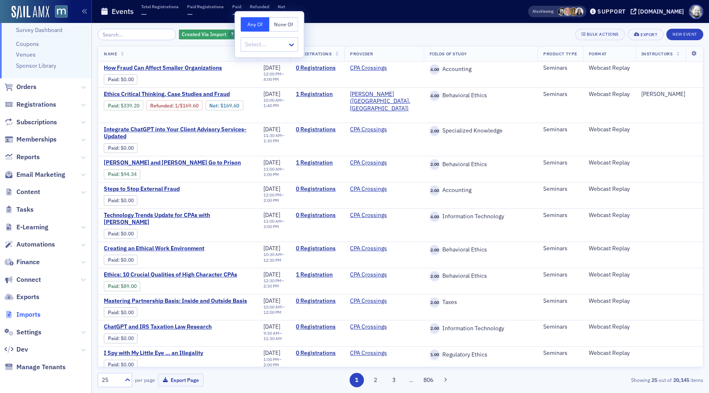
click at [30, 310] on span "Imports" at bounding box center [28, 314] width 24 height 9
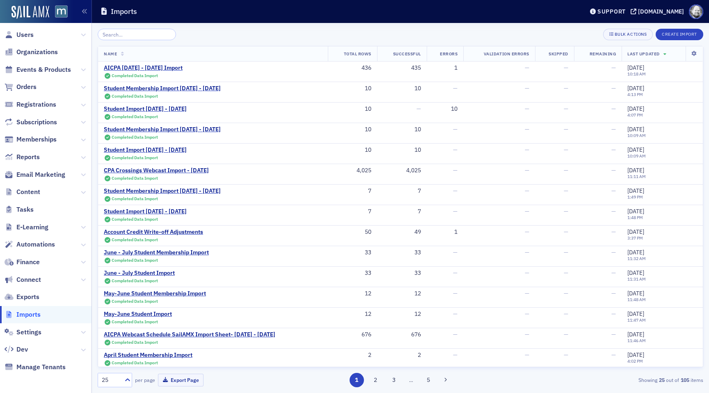
scroll to position [124, 0]
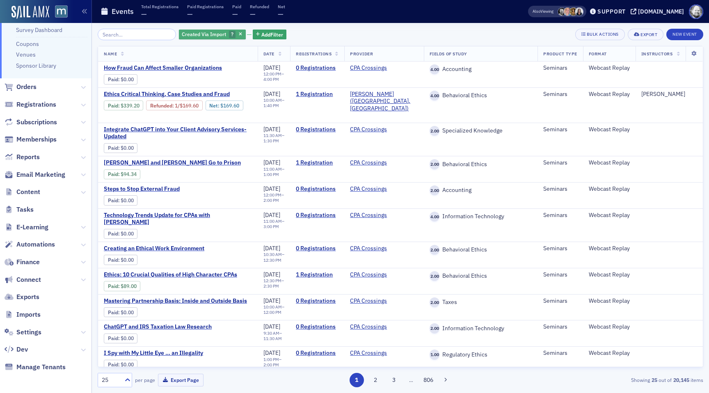
click at [229, 34] on span "?" at bounding box center [232, 35] width 7 height 8
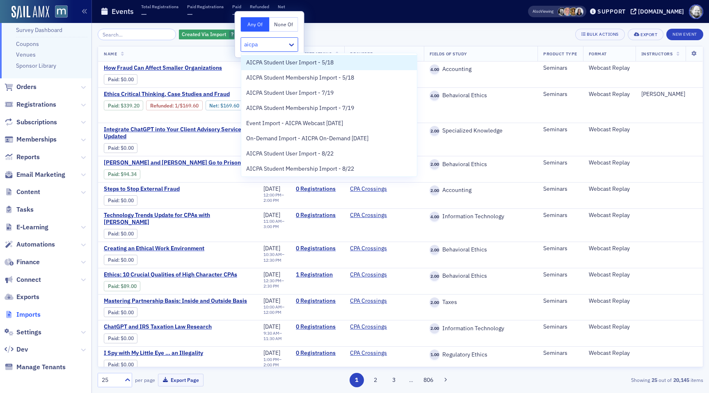
type input "aicpa"
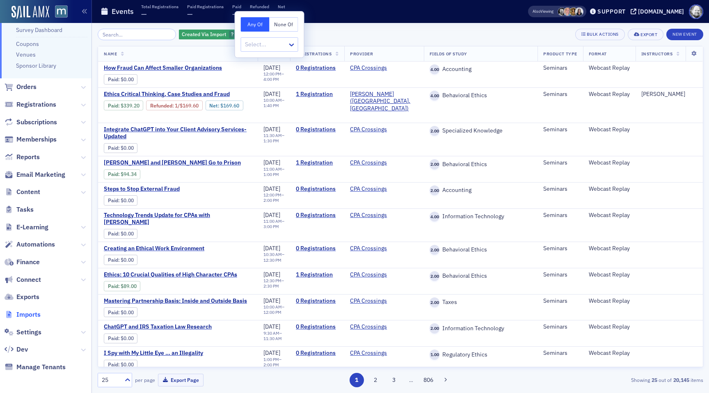
click at [29, 315] on span "Imports" at bounding box center [28, 314] width 24 height 9
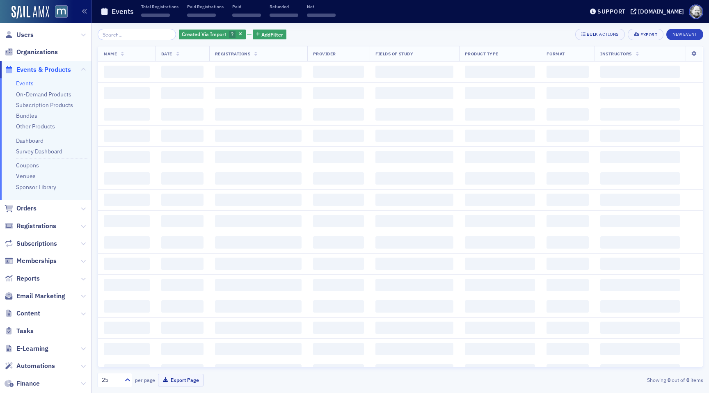
scroll to position [124, 0]
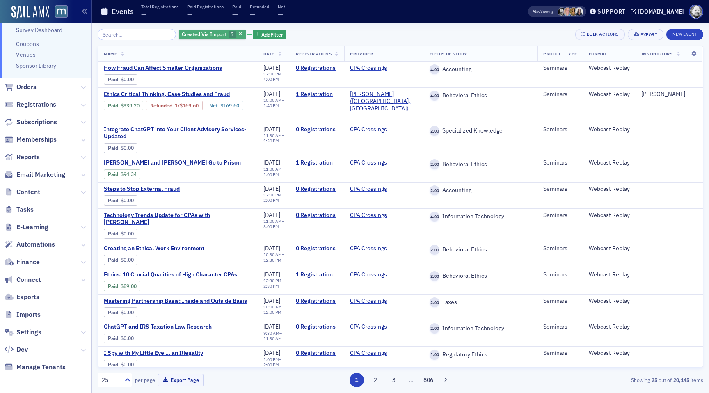
click at [231, 36] on span "?" at bounding box center [232, 34] width 2 height 7
click at [257, 50] on div "Select..." at bounding box center [264, 45] width 46 height 12
type input "AICPA Sept. 2025 - June 2026 Import"
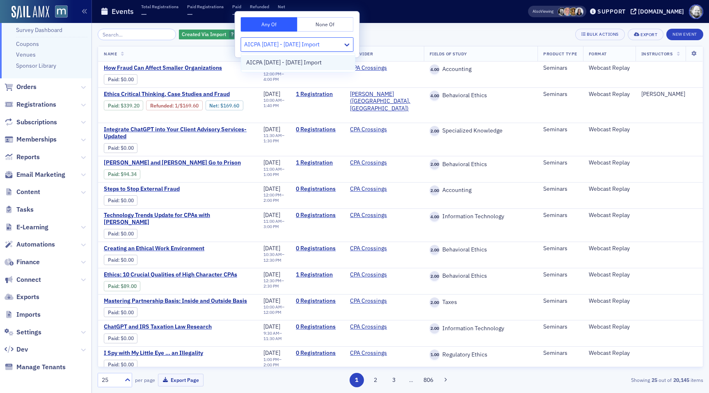
click at [264, 60] on span "AICPA Sept. 2025 - June 2026 Import" at bounding box center [283, 62] width 75 height 9
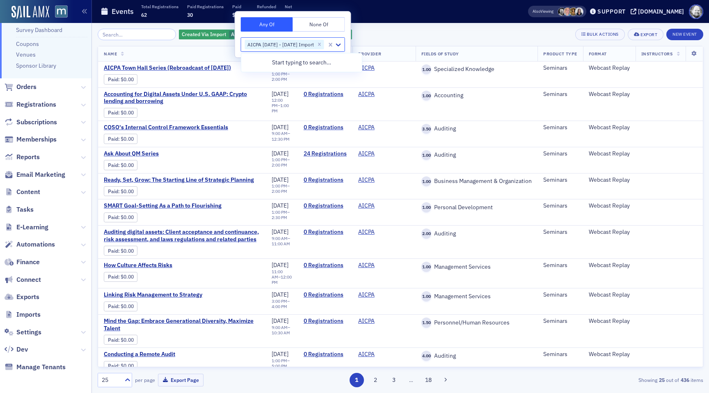
click at [450, 21] on div "Events Total Registrations 62 Paid Registrations 30 Paid $8,537 Refunded $0 Net…" at bounding box center [300, 12] width 401 height 22
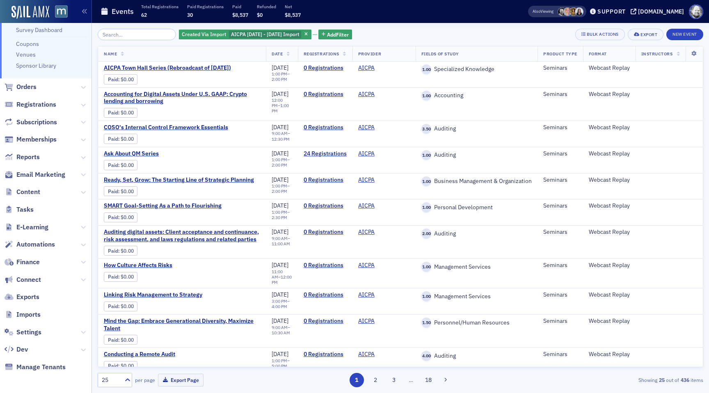
click at [337, 55] on span "Registrations" at bounding box center [321, 54] width 36 height 6
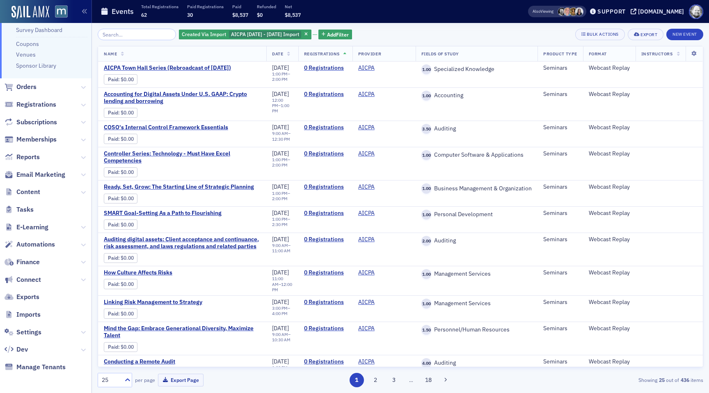
click at [343, 55] on icon at bounding box center [344, 54] width 3 height 5
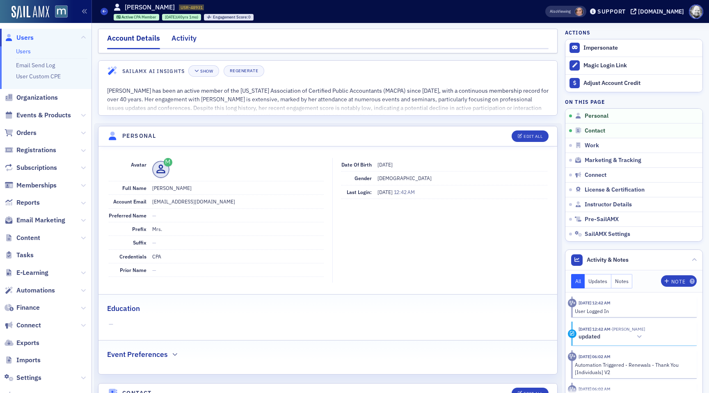
click at [185, 40] on div "Activity" at bounding box center [183, 40] width 25 height 15
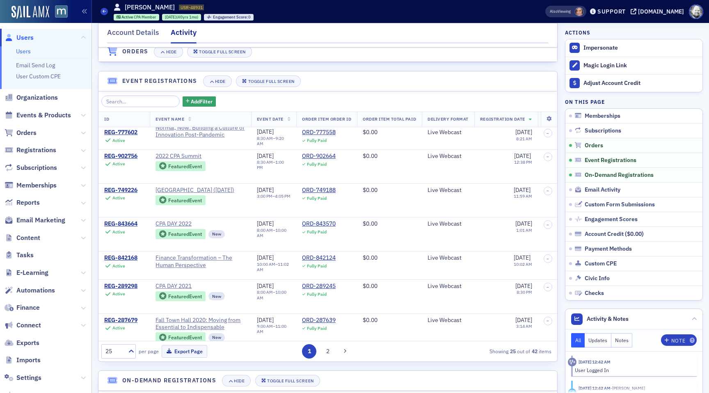
scroll to position [668, 0]
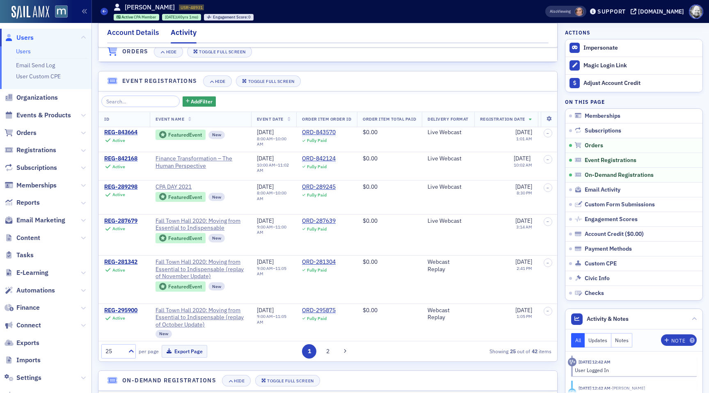
click at [144, 34] on div "Account Details" at bounding box center [133, 34] width 52 height 15
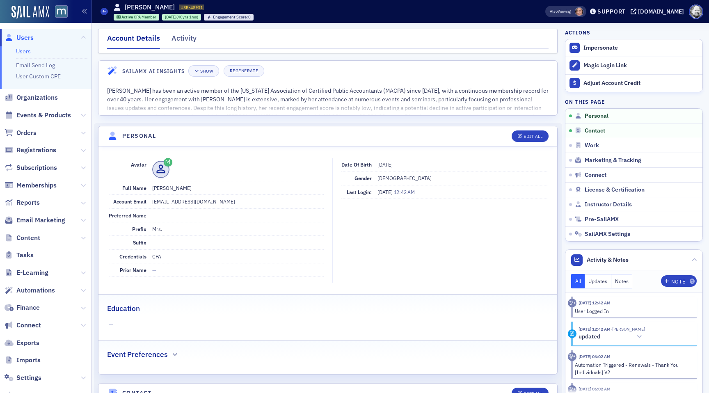
click at [141, 14] on div "[PERSON_NAME] USR-48931 48931 Active CPA Member [DATE] (40yrs 1mo) Engagement S…" at bounding box center [184, 11] width 140 height 18
click at [140, 18] on span "CPA Member" at bounding box center [145, 16] width 23 height 5
click at [183, 40] on div "Activity" at bounding box center [183, 40] width 25 height 15
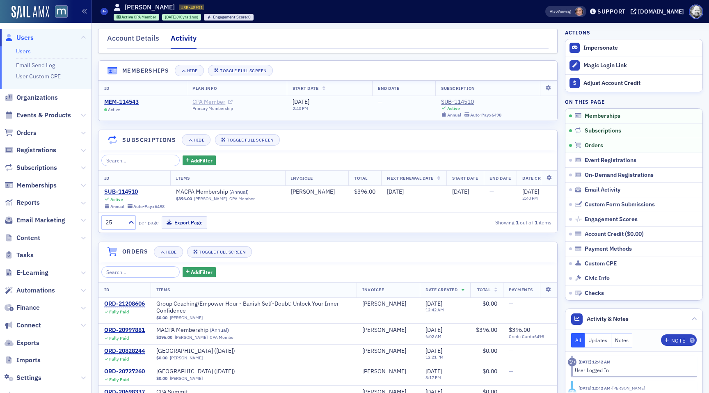
click at [205, 104] on link "CPA Member" at bounding box center [212, 101] width 40 height 7
click at [130, 101] on div "MEM-114543" at bounding box center [121, 101] width 34 height 7
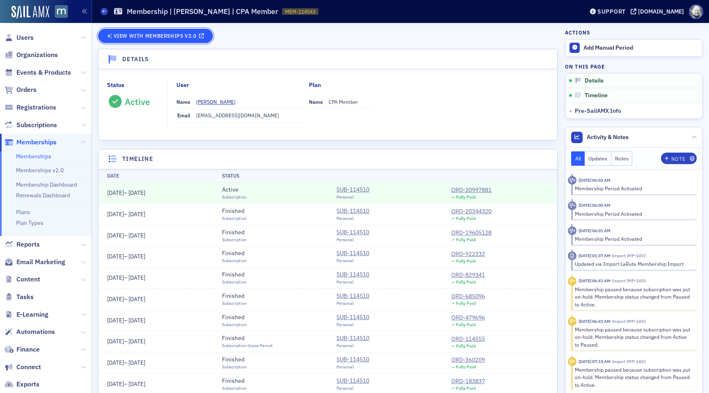
click at [170, 38] on span "View with Memberships v2.0" at bounding box center [155, 36] width 83 height 5
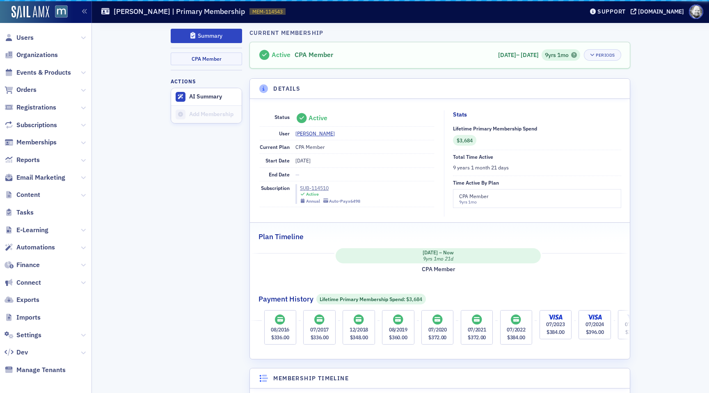
scroll to position [0, 46]
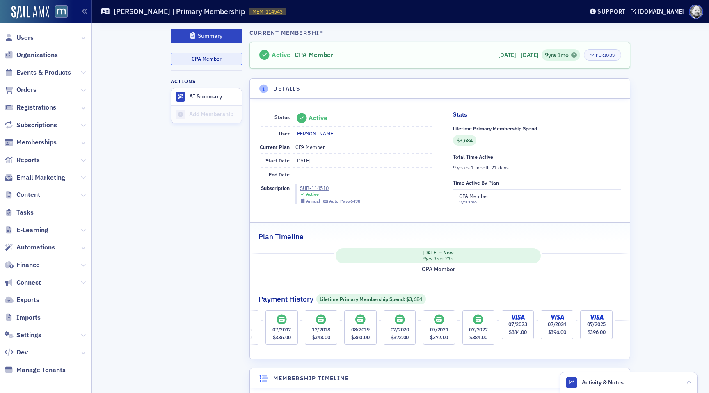
click at [217, 57] on button "CPA Member" at bounding box center [206, 58] width 71 height 13
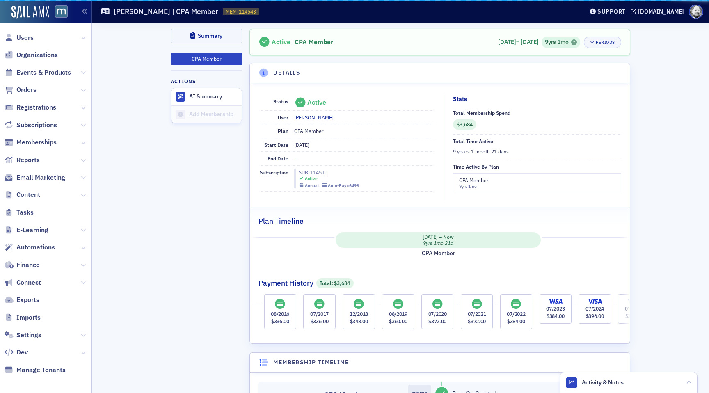
scroll to position [0, 46]
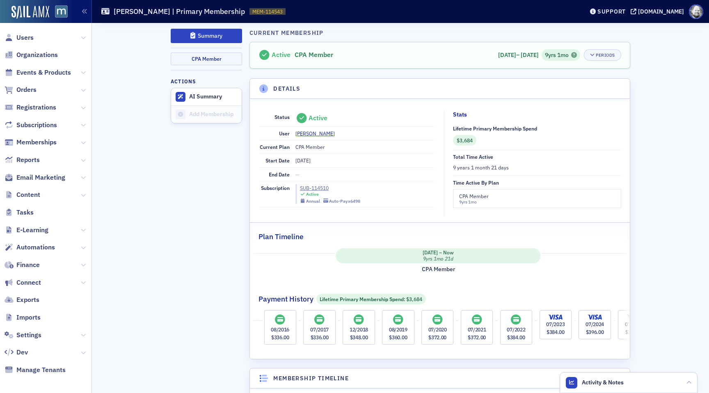
scroll to position [0, 46]
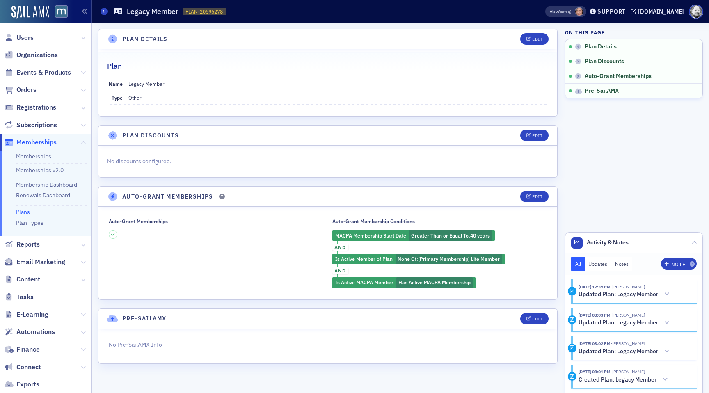
click at [399, 257] on div "Auto-Grant Membership Conditions MACPA Membership Start Date Greater Than or Eq…" at bounding box center [440, 253] width 217 height 70
drag, startPoint x: 335, startPoint y: 258, endPoint x: 501, endPoint y: 260, distance: 165.7
click at [501, 260] on div "Auto-Grant Membership Conditions MACPA Membership Start Date Greater Than or Eq…" at bounding box center [440, 253] width 217 height 70
copy div "Is Active Member of Plan None Of : [Primary Membership] Life Member"
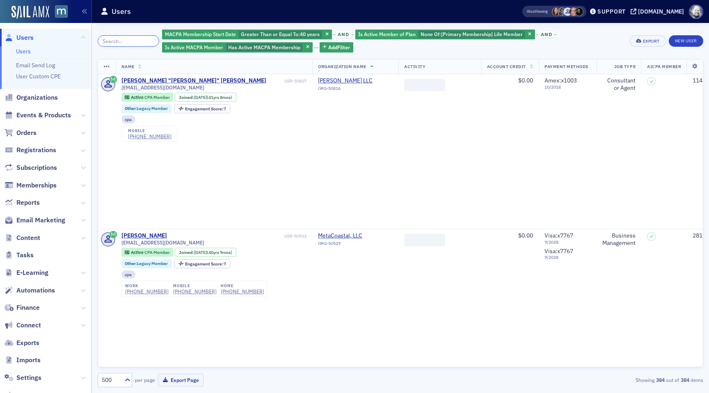
click at [135, 40] on input "search" at bounding box center [129, 40] width 62 height 11
click at [120, 45] on input "Ilene's" at bounding box center [129, 40] width 62 height 11
paste input "Ilene's"
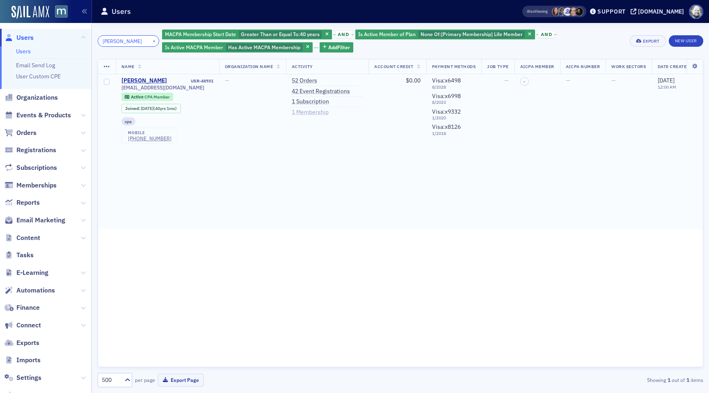
type input "Ilene"
click at [31, 379] on span "Settings" at bounding box center [28, 377] width 25 height 9
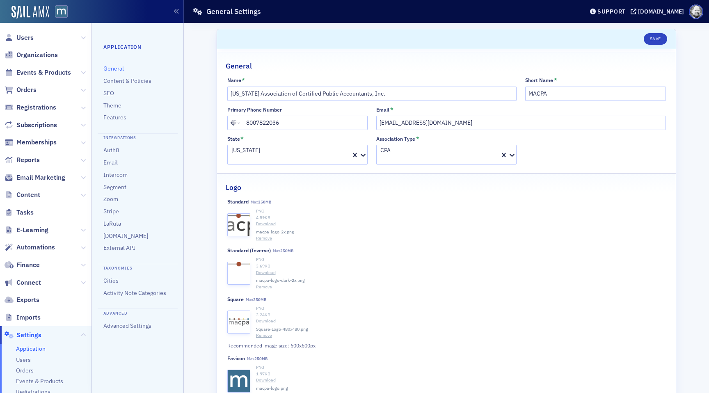
scroll to position [128, 0]
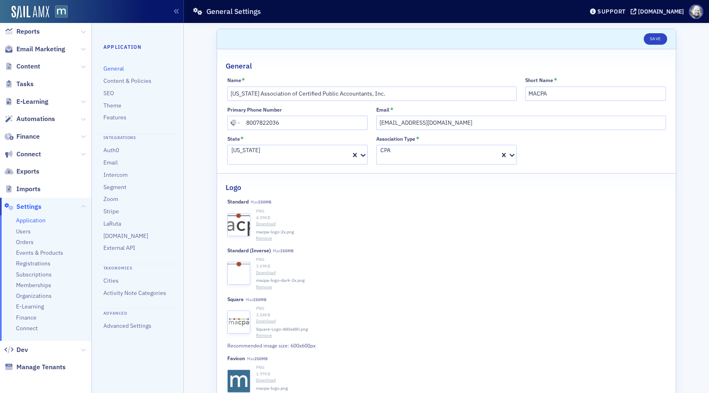
click at [28, 280] on ul "Application Users Orders Events & Products Registrations Subscriptions Membersh…" at bounding box center [45, 277] width 91 height 125
click at [28, 283] on span "Memberships" at bounding box center [33, 285] width 35 height 8
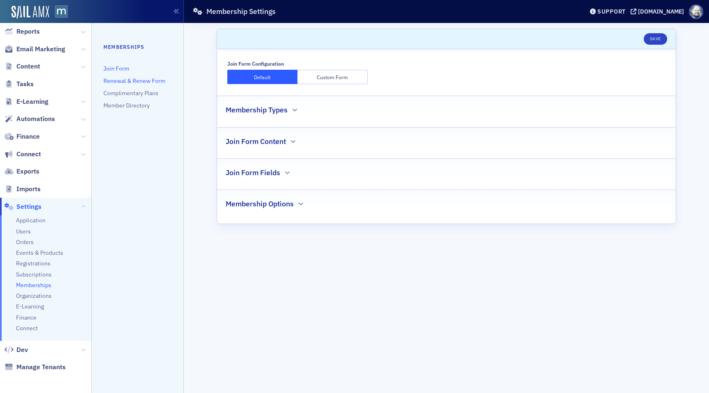
click at [129, 81] on link "Renewal & Renew Form" at bounding box center [134, 80] width 62 height 7
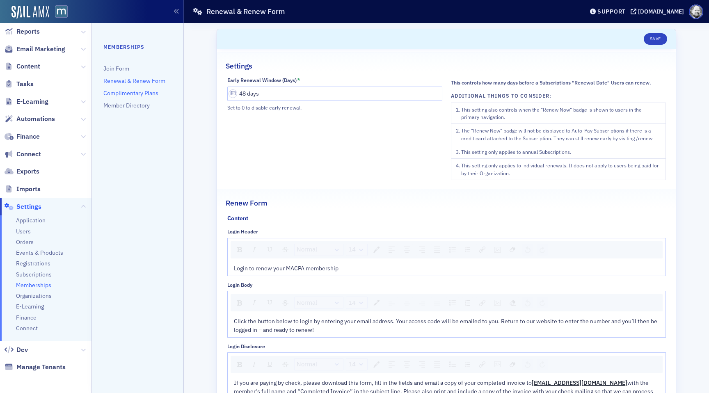
click at [146, 91] on link "Complimentary Plans" at bounding box center [130, 92] width 55 height 7
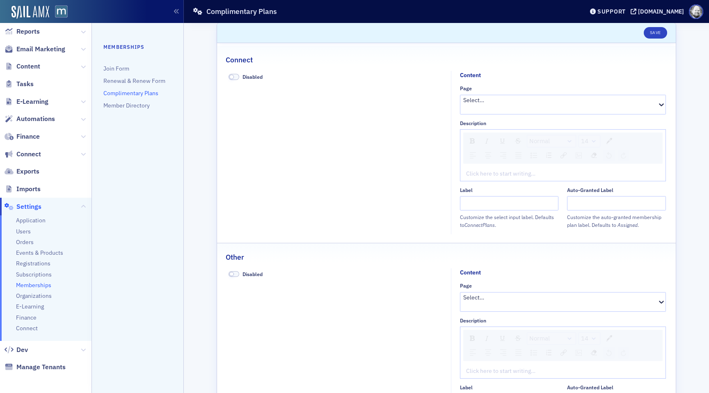
scroll to position [258, 0]
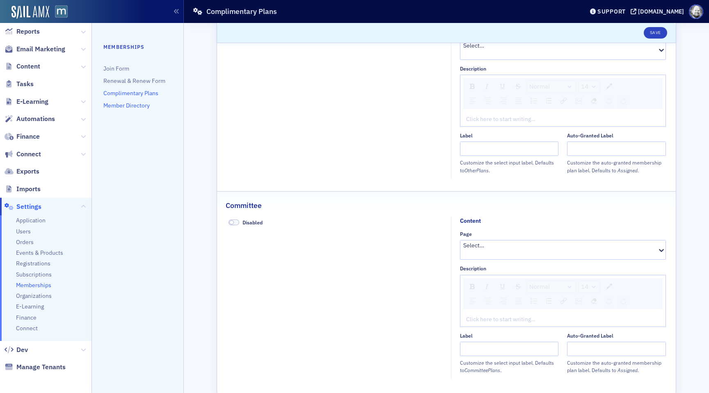
click at [136, 106] on link "Member Directory" at bounding box center [126, 105] width 46 height 7
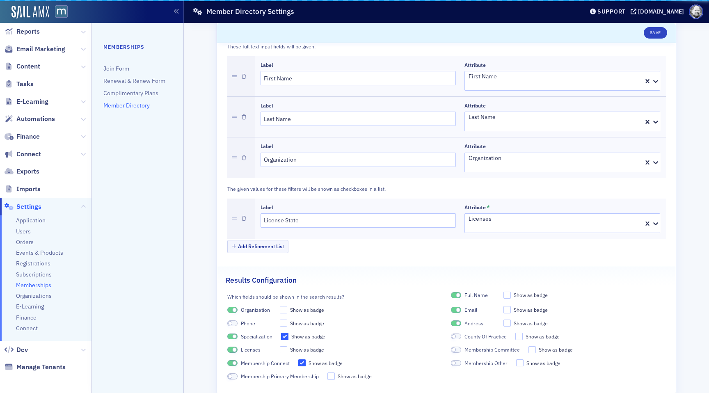
scroll to position [253, 0]
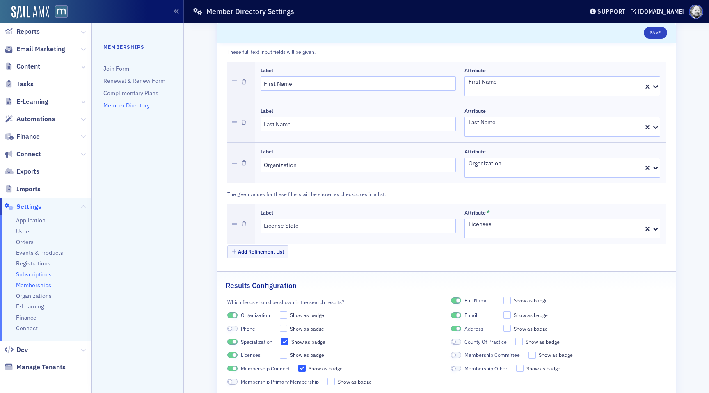
click at [40, 272] on span "Subscriptions" at bounding box center [34, 275] width 36 height 8
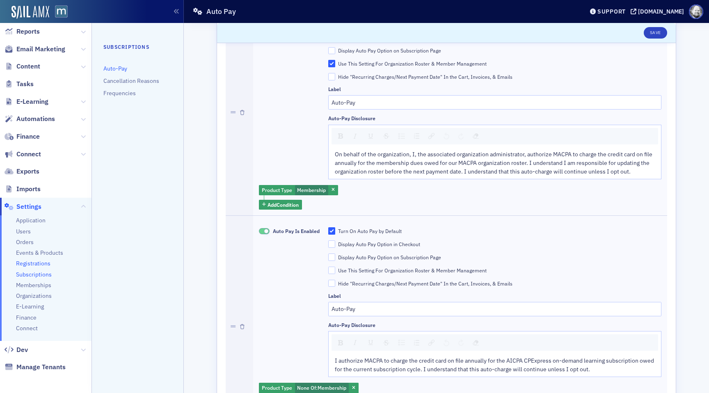
click at [39, 265] on span "Registrations" at bounding box center [33, 264] width 34 height 8
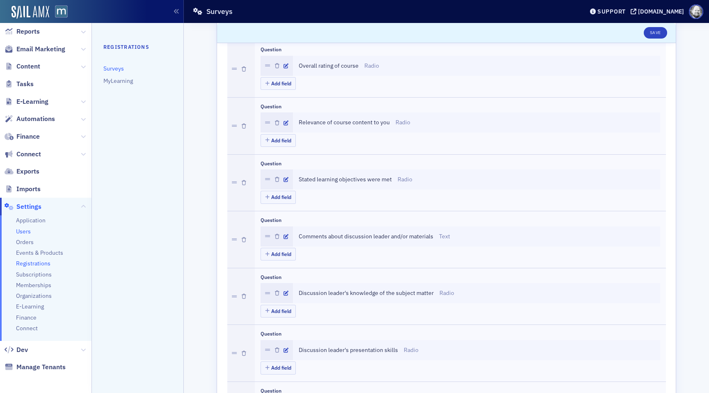
click at [29, 230] on span "Users" at bounding box center [23, 232] width 15 height 8
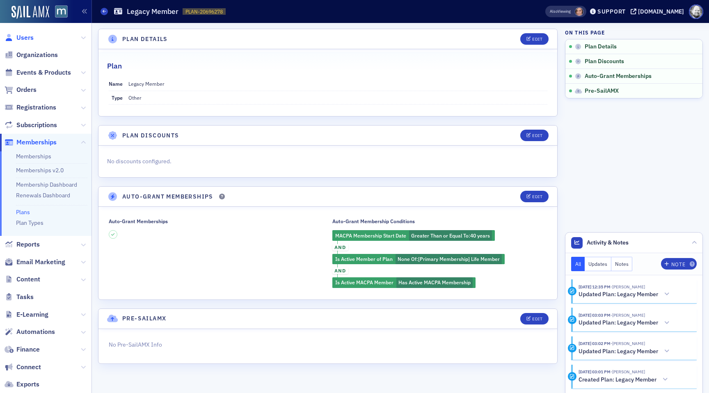
click at [18, 35] on span "Users" at bounding box center [24, 37] width 17 height 9
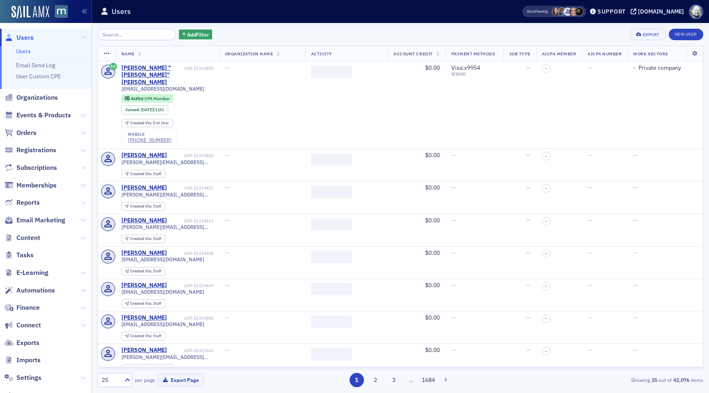
click at [128, 34] on input "search" at bounding box center [137, 34] width 78 height 11
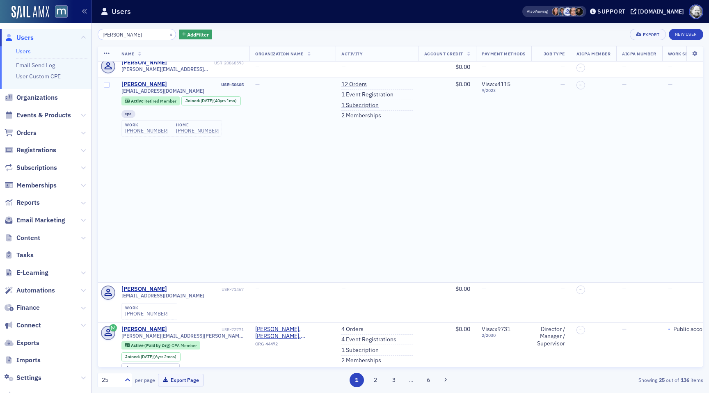
scroll to position [6, 0]
type input "[PERSON_NAME]"
click at [341, 116] on link "2 Memberships" at bounding box center [361, 114] width 40 height 7
